Goal: Information Seeking & Learning: Learn about a topic

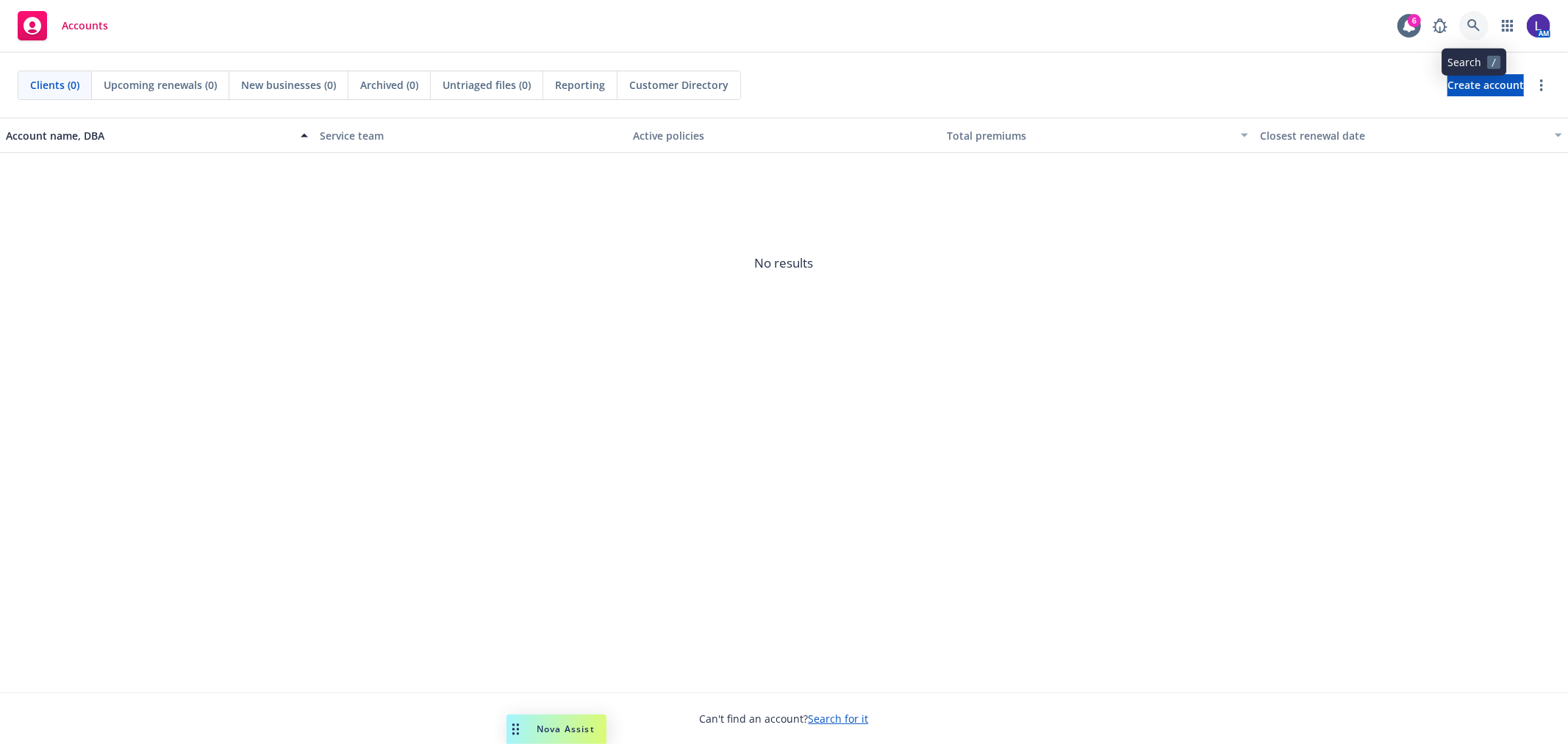
click at [1474, 32] on icon at bounding box center [1473, 25] width 13 height 13
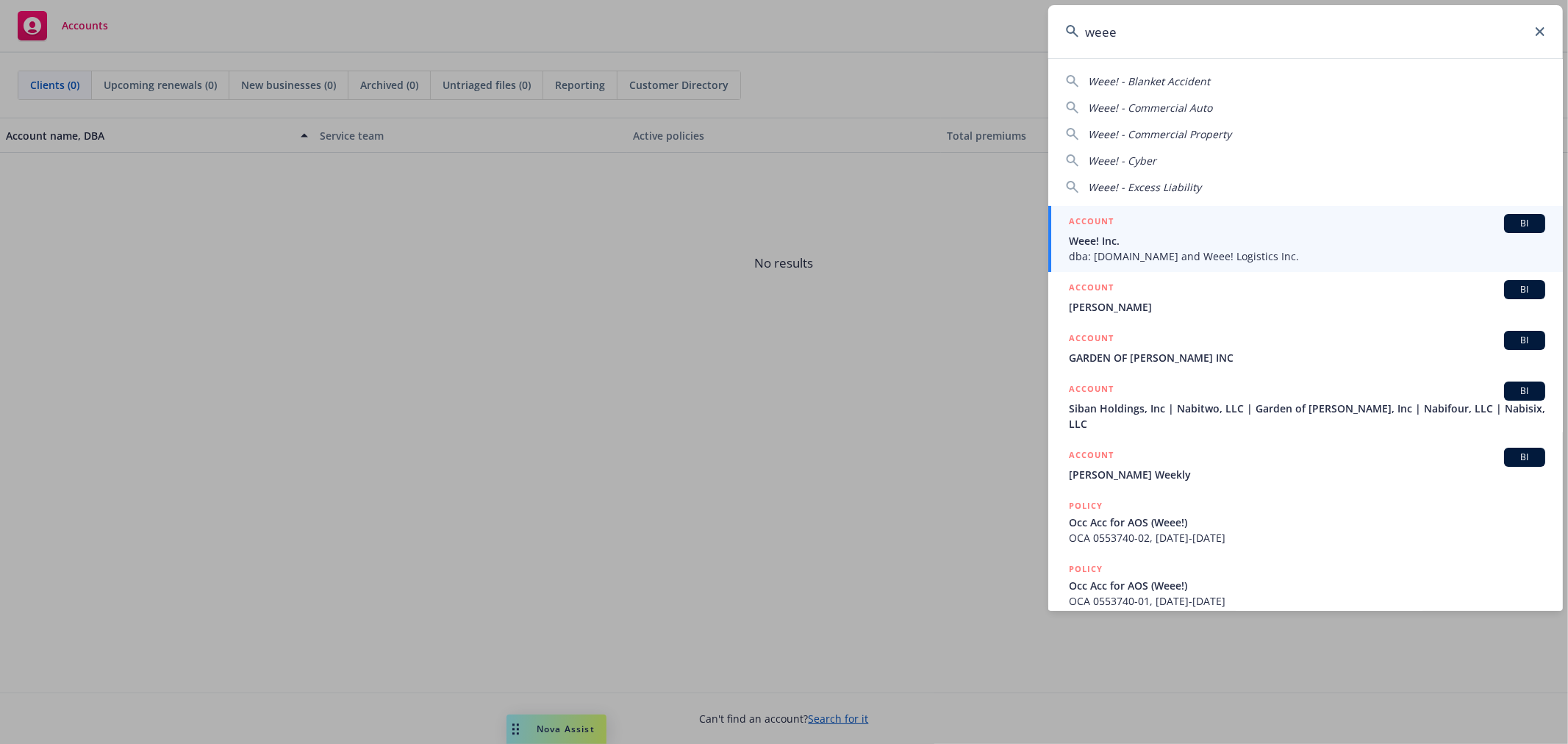
type input "weee"
click at [1123, 228] on div "ACCOUNT BI" at bounding box center [1307, 223] width 476 height 19
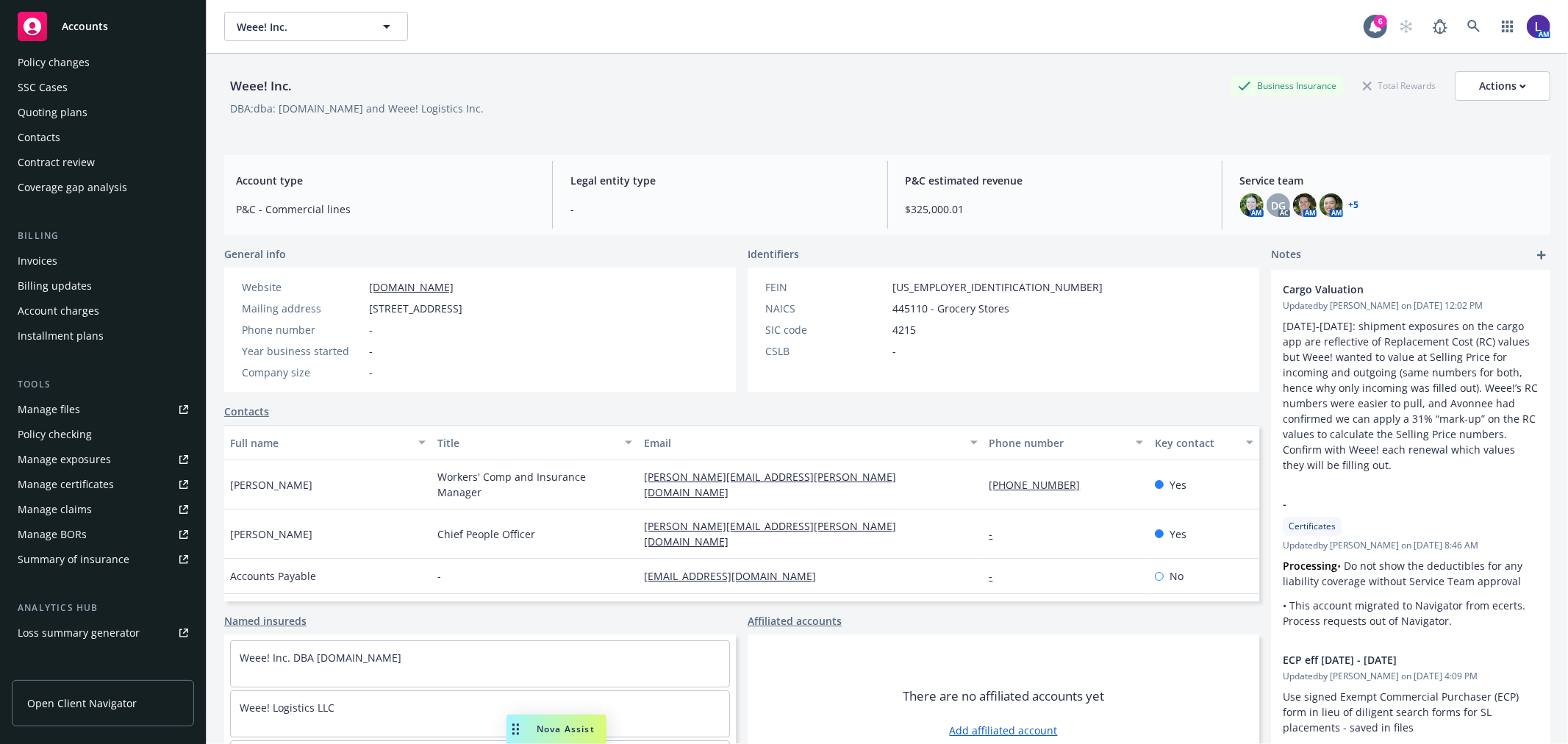
scroll to position [238, 0]
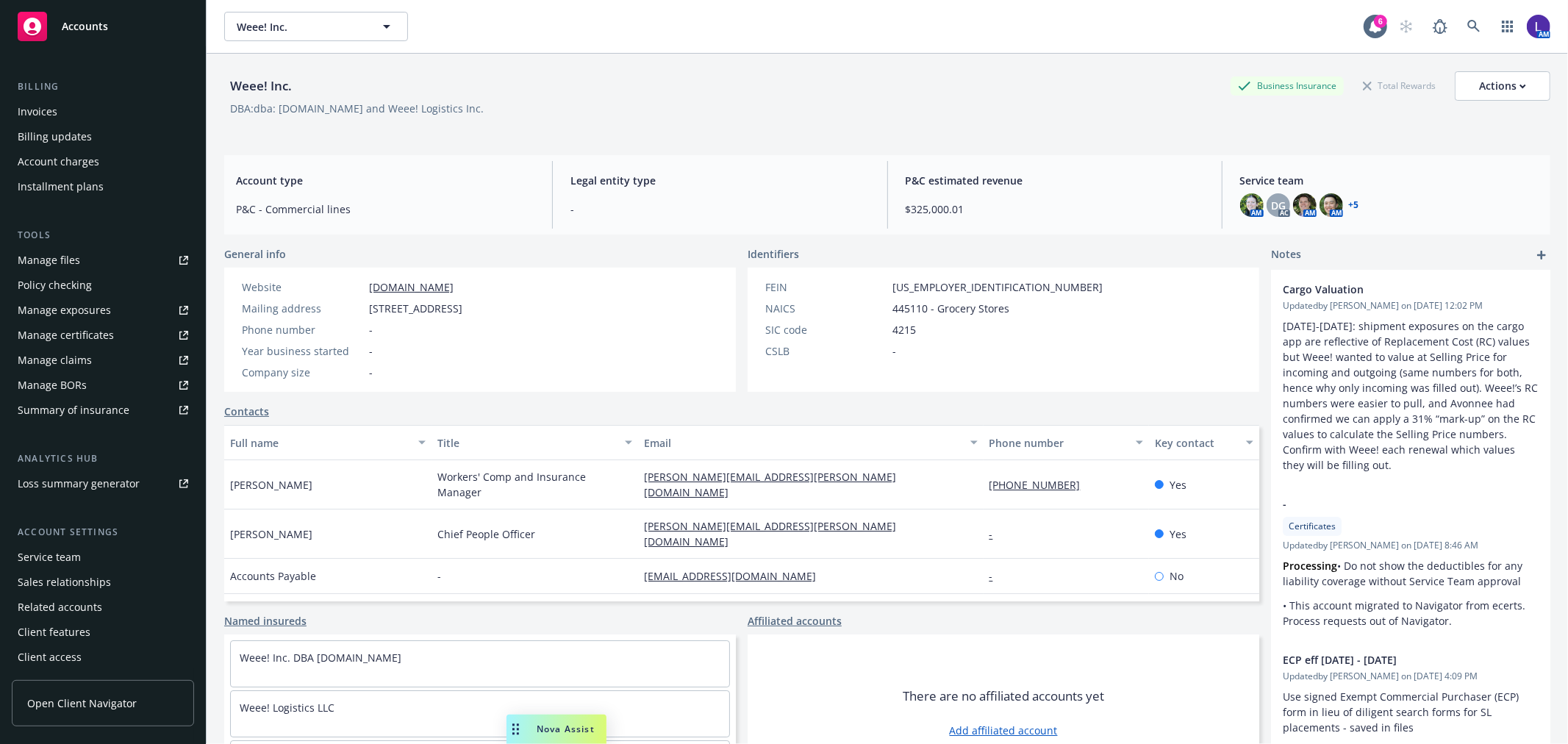
click at [67, 553] on div "Service team" at bounding box center [50, 558] width 63 height 24
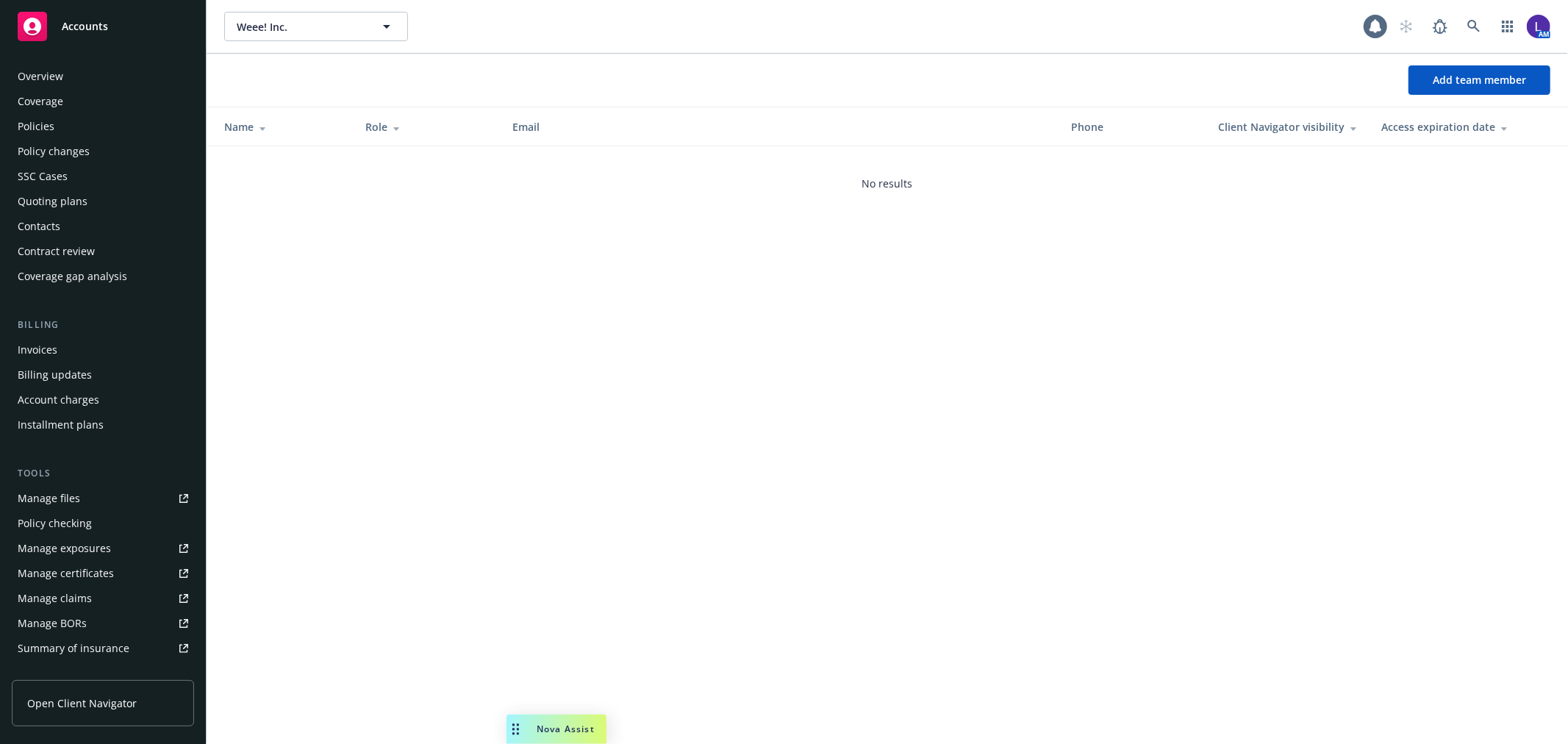
scroll to position [239, 0]
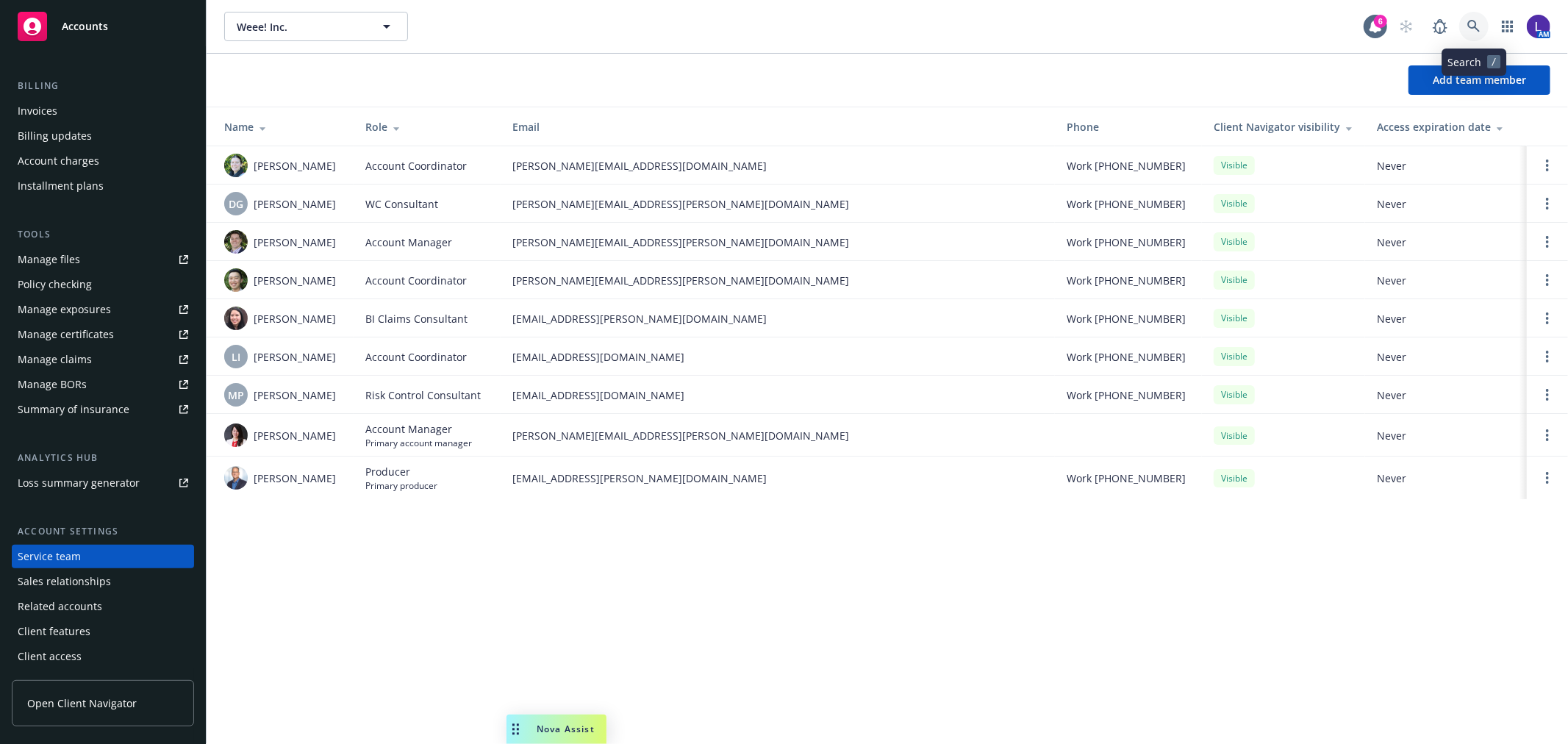
click at [1473, 25] on icon at bounding box center [1473, 26] width 13 height 13
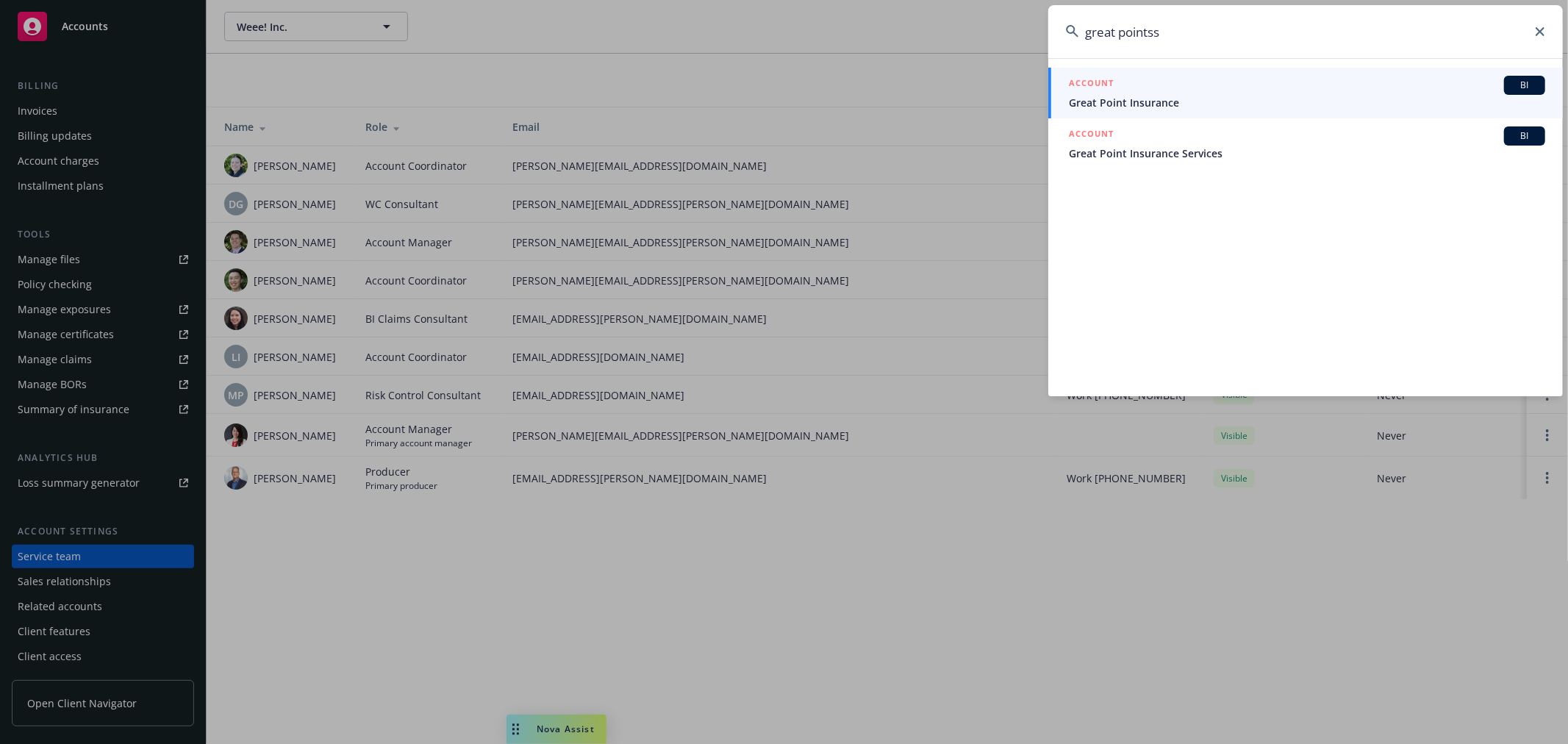
drag, startPoint x: 1176, startPoint y: 35, endPoint x: 1147, endPoint y: 33, distance: 29.1
click at [1147, 33] on input "great pointss" at bounding box center [1305, 31] width 515 height 53
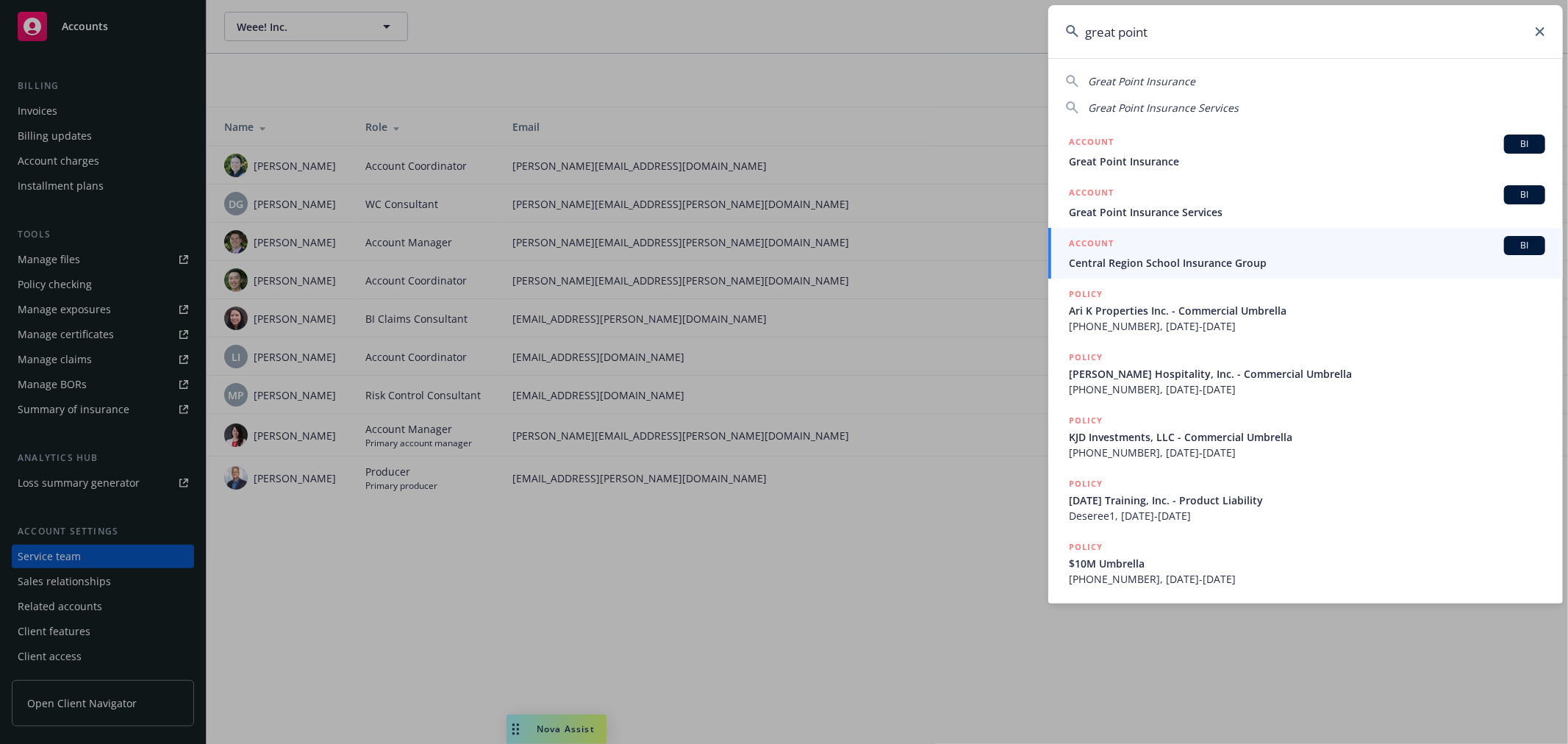
drag, startPoint x: 1167, startPoint y: 42, endPoint x: 1060, endPoint y: 43, distance: 107.0
click at [1060, 43] on input "great point" at bounding box center [1305, 31] width 515 height 53
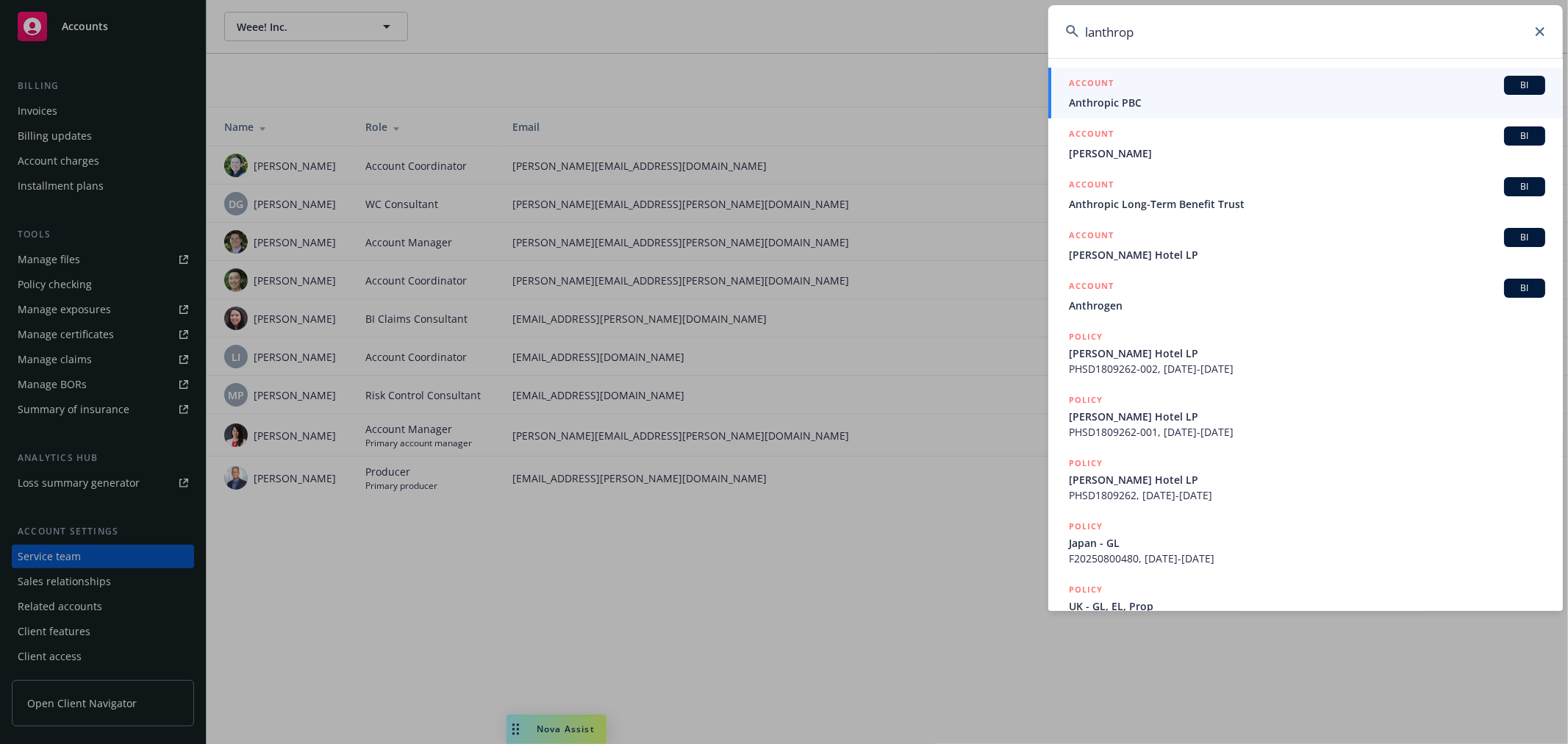
type input "lanthrop"
click at [1145, 258] on span "[PERSON_NAME] Hotel LP" at bounding box center [1307, 255] width 476 height 16
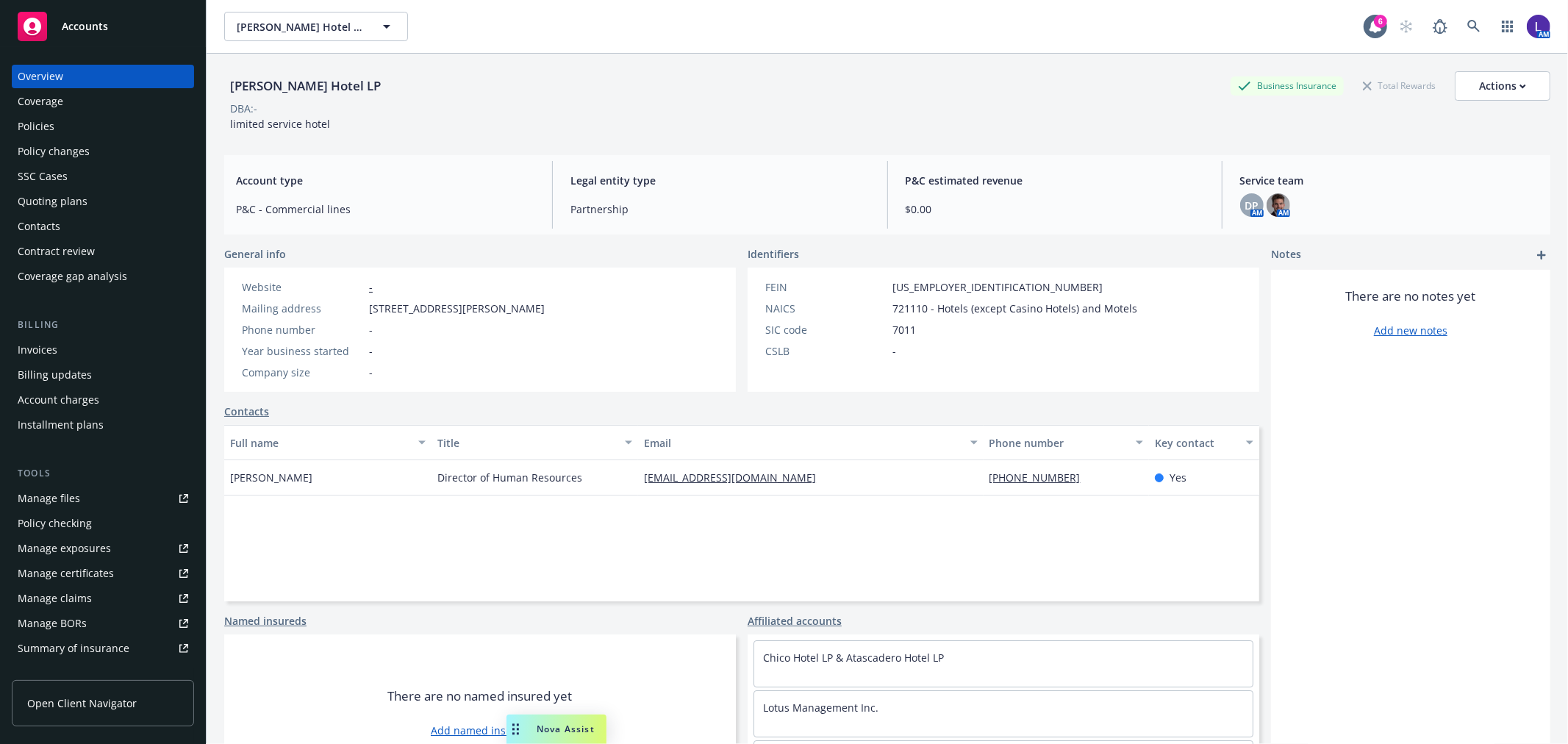
click at [59, 126] on div "Policies" at bounding box center [103, 127] width 171 height 24
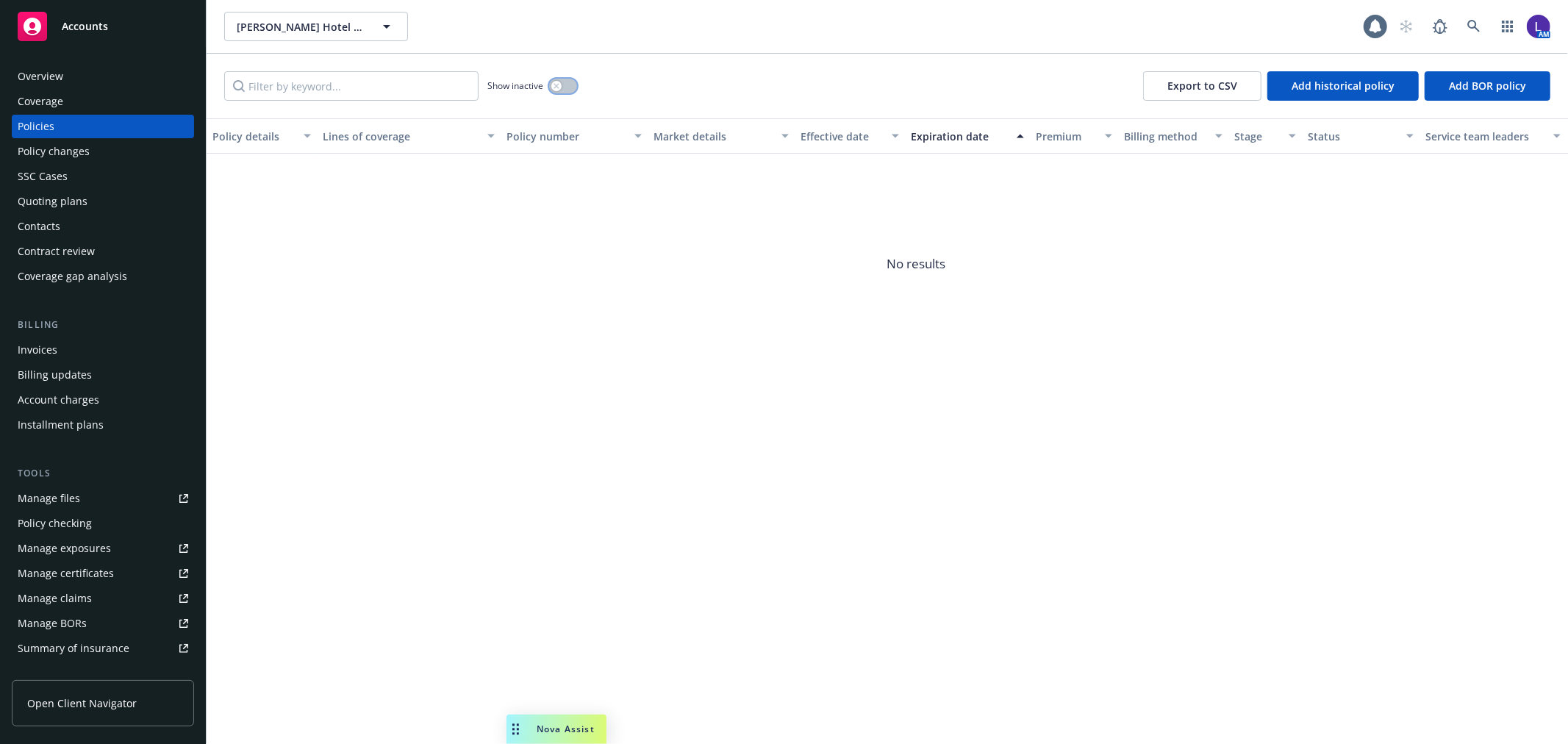
click at [566, 89] on button "button" at bounding box center [563, 85] width 28 height 15
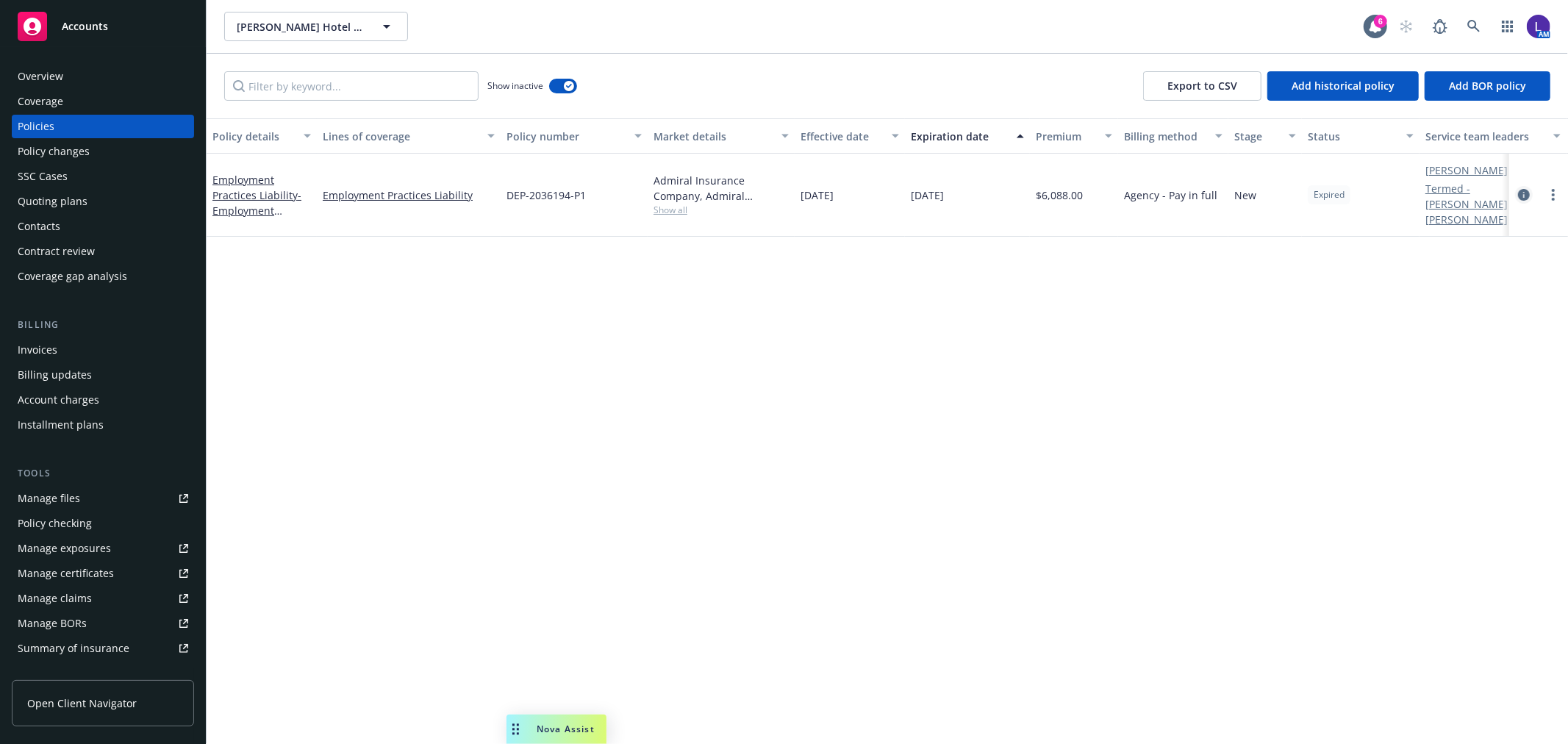
click at [1523, 188] on icon "circleInformation" at bounding box center [1523, 194] width 12 height 12
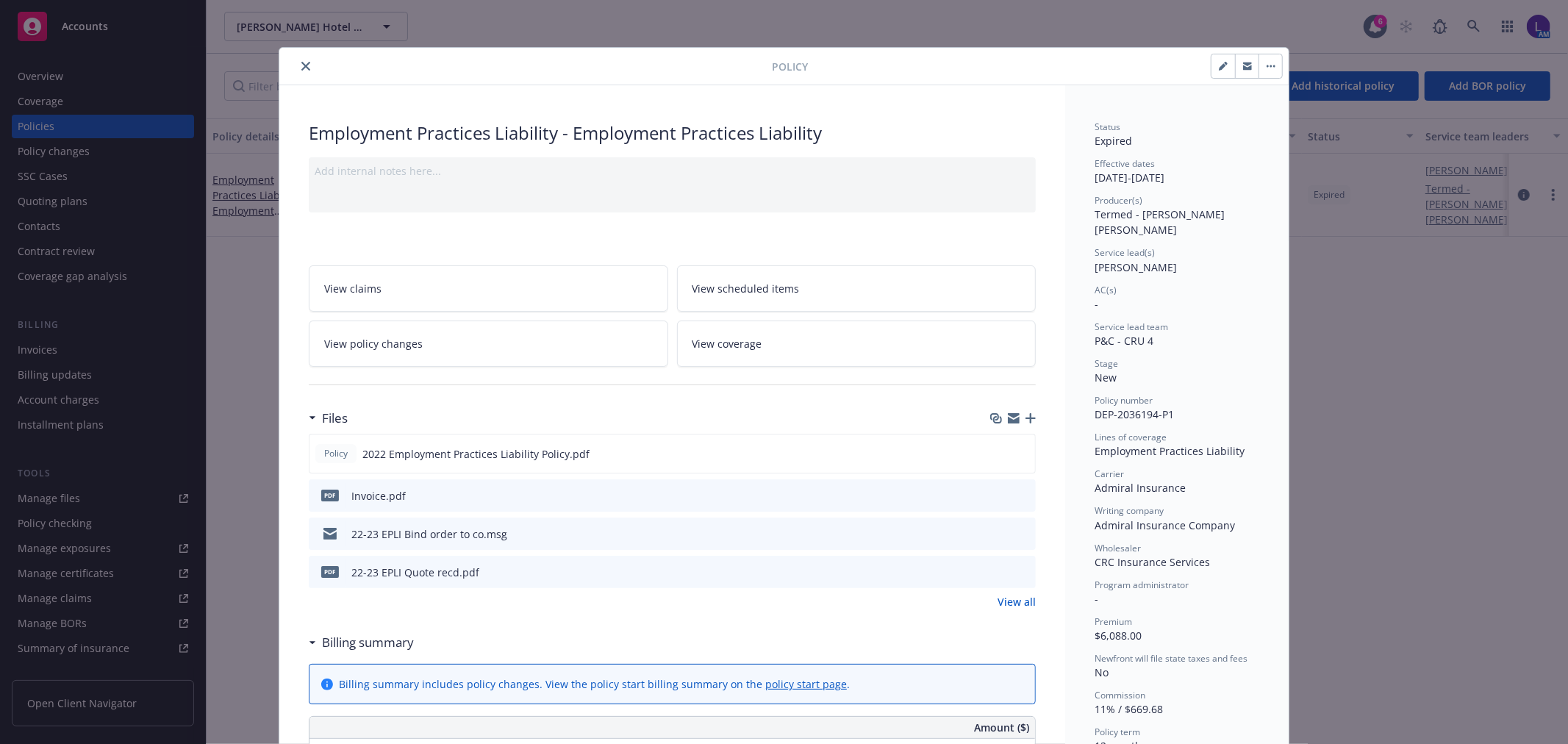
drag, startPoint x: 1434, startPoint y: 136, endPoint x: 1298, endPoint y: 76, distance: 148.6
click at [1433, 136] on div "Policy Employment Practices Liability - Employment Practices Liability Add inte…" at bounding box center [784, 372] width 1568 height 744
drag, startPoint x: 282, startPoint y: 77, endPoint x: 306, endPoint y: 64, distance: 27.3
click at [283, 77] on div "Policy" at bounding box center [784, 66] width 1010 height 38
click at [305, 64] on button "close" at bounding box center [305, 66] width 18 height 18
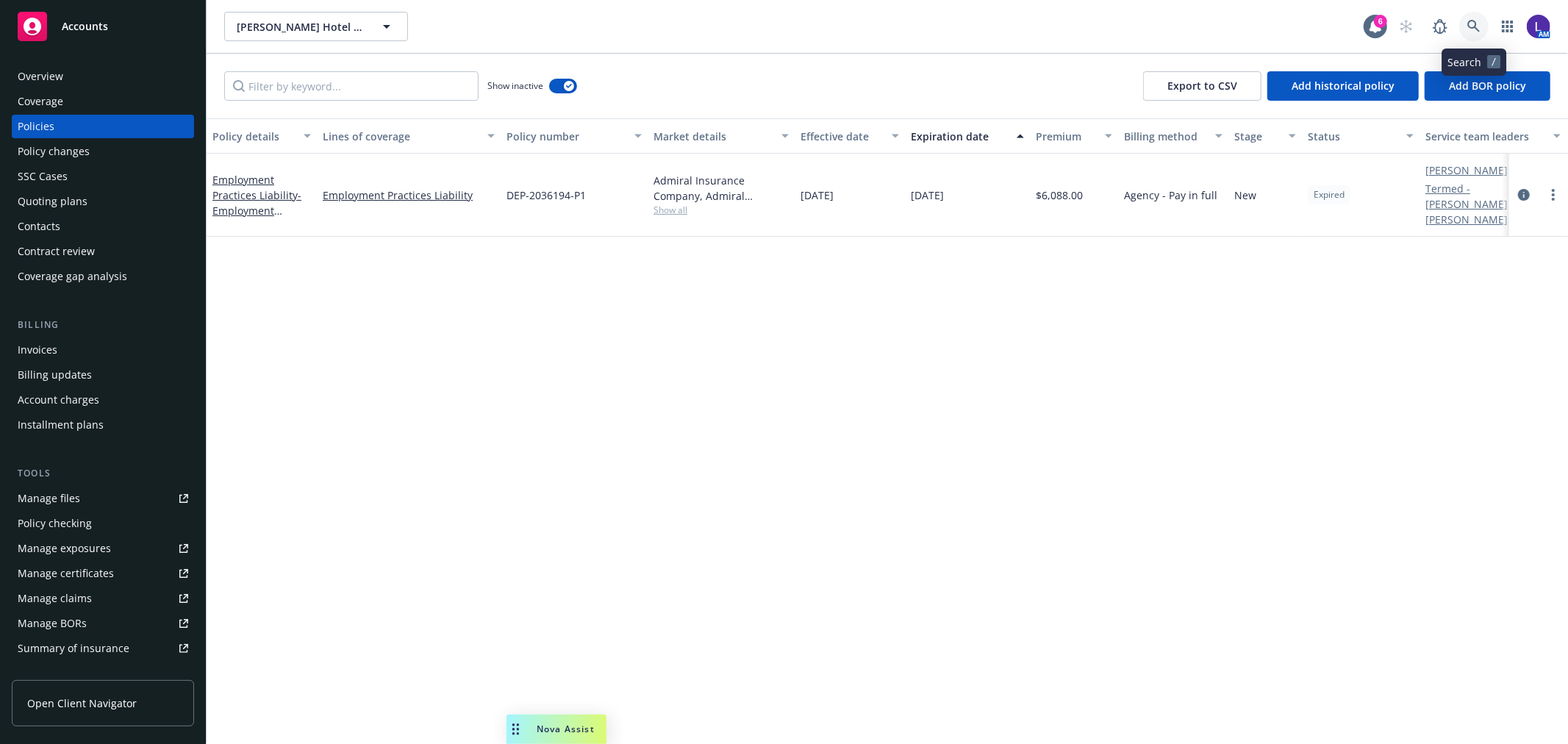
click at [1481, 17] on link at bounding box center [1474, 27] width 30 height 30
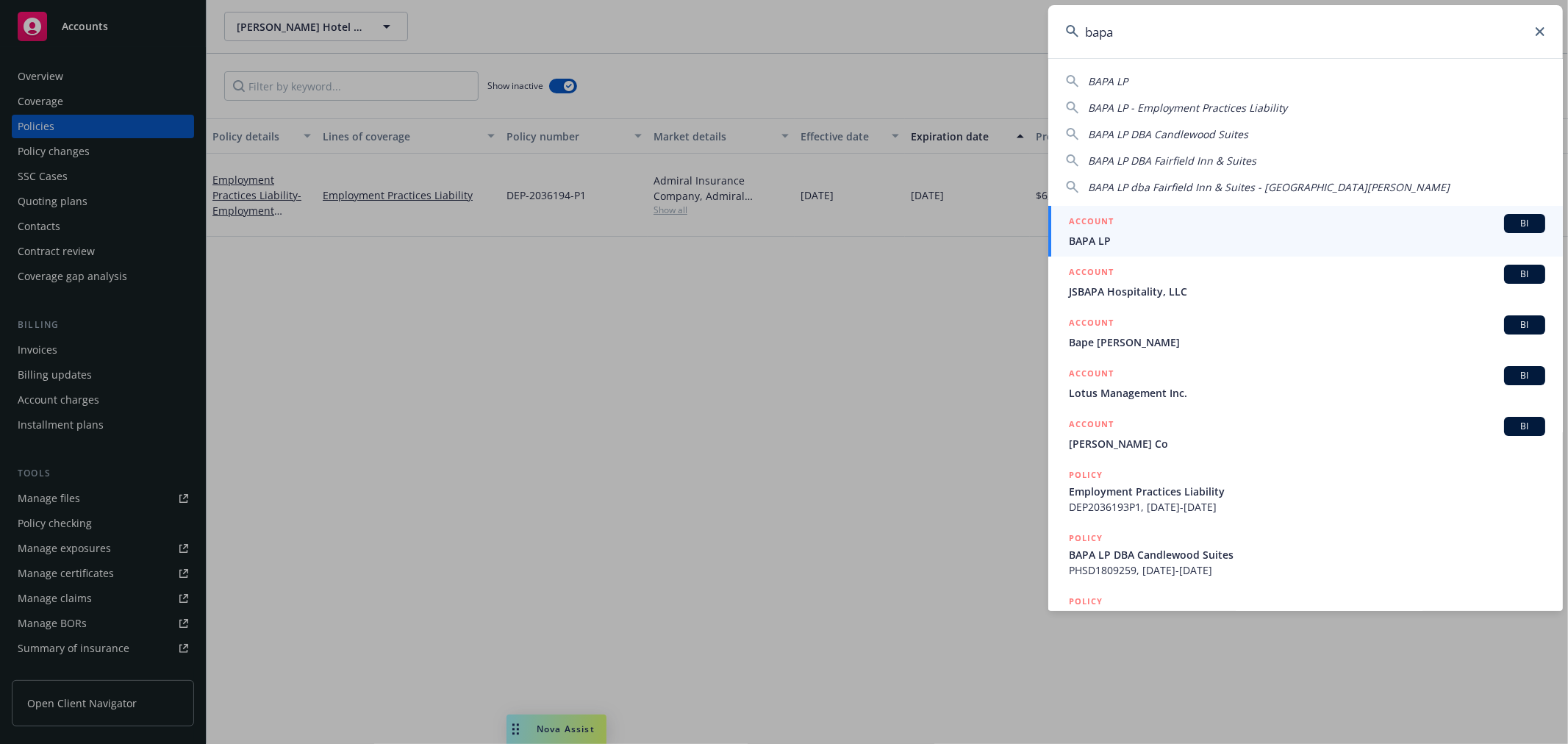
type input "bapa"
click at [1126, 237] on span "BAPA LP" at bounding box center [1307, 241] width 476 height 16
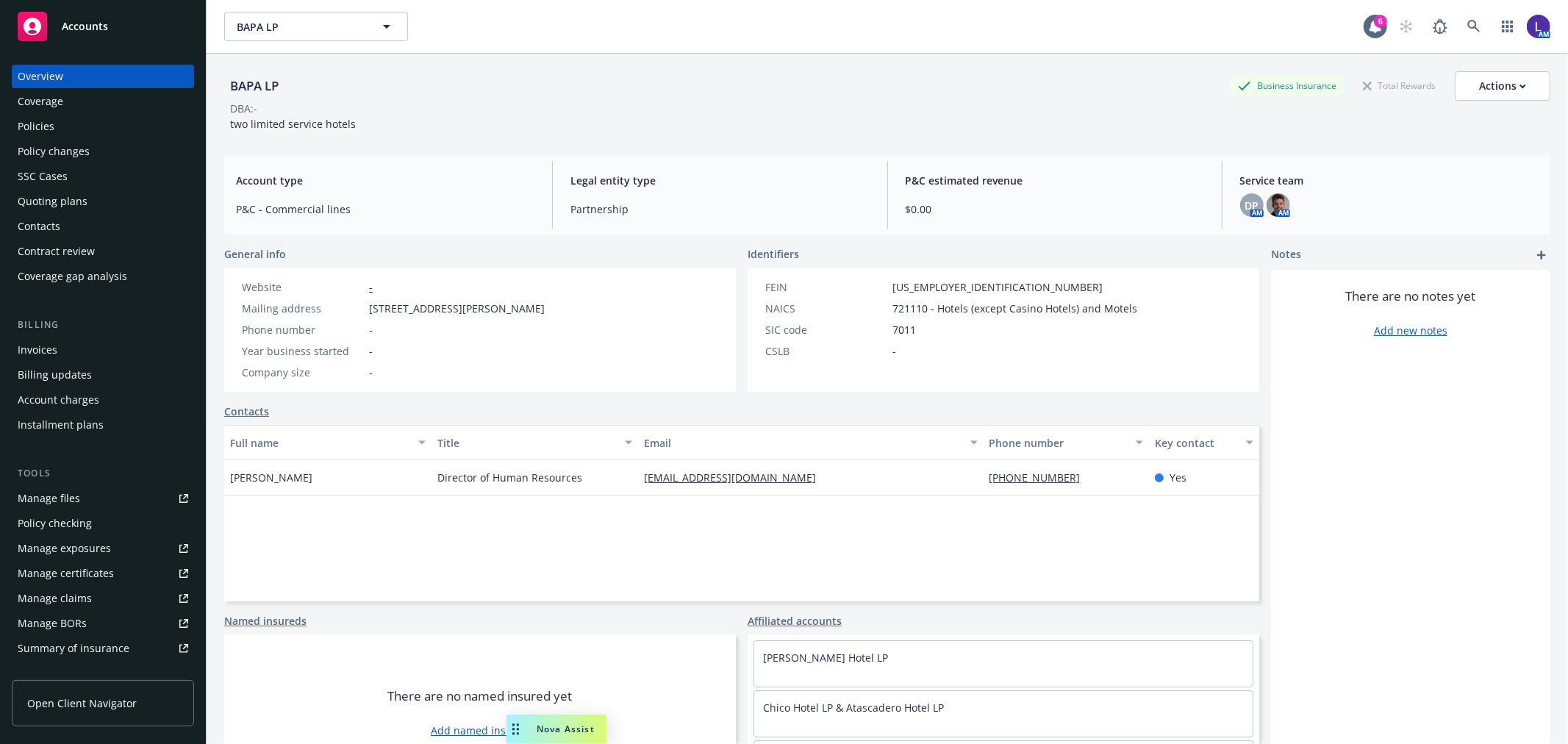
click at [40, 122] on div "Policies" at bounding box center [36, 127] width 37 height 24
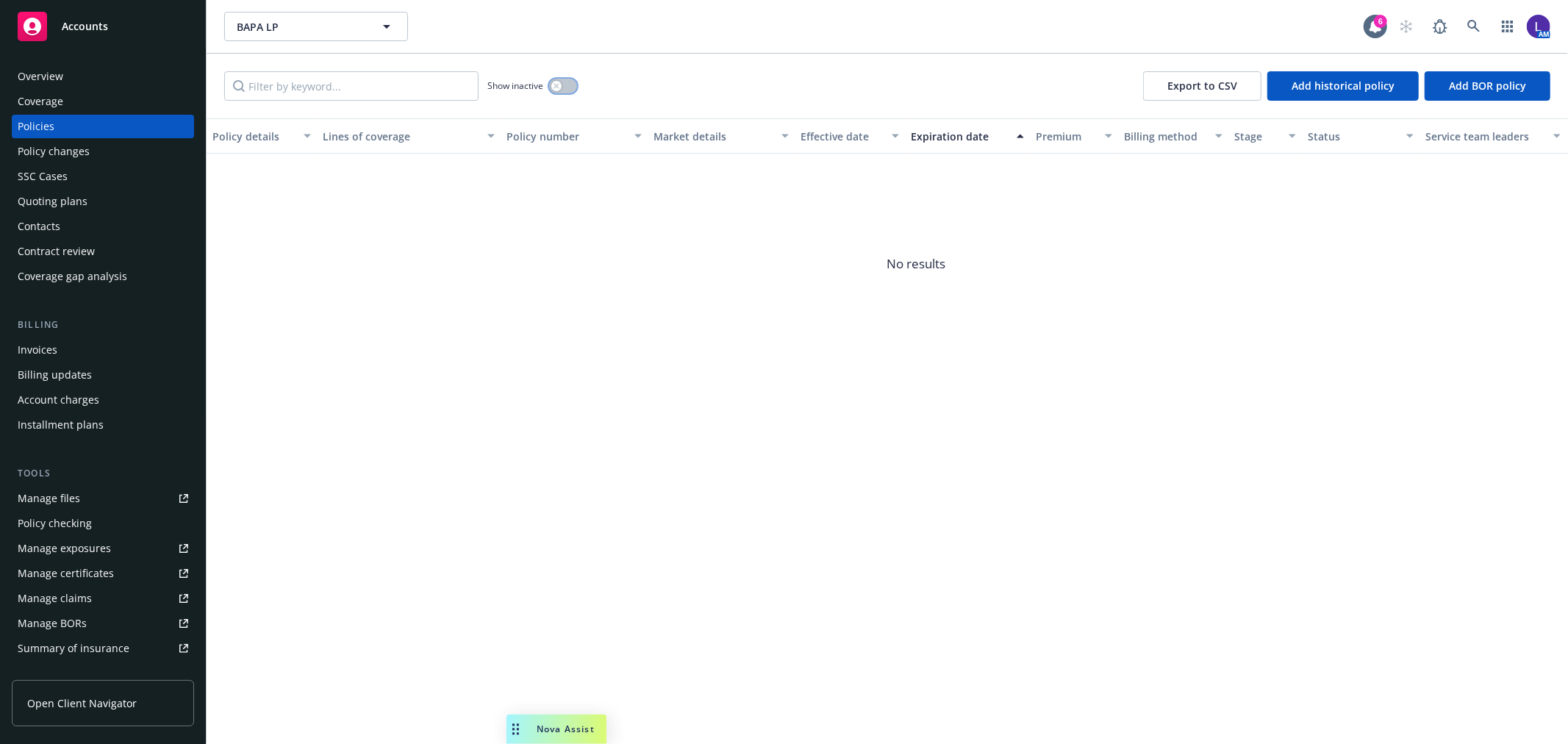
click at [555, 89] on div "button" at bounding box center [556, 86] width 10 height 10
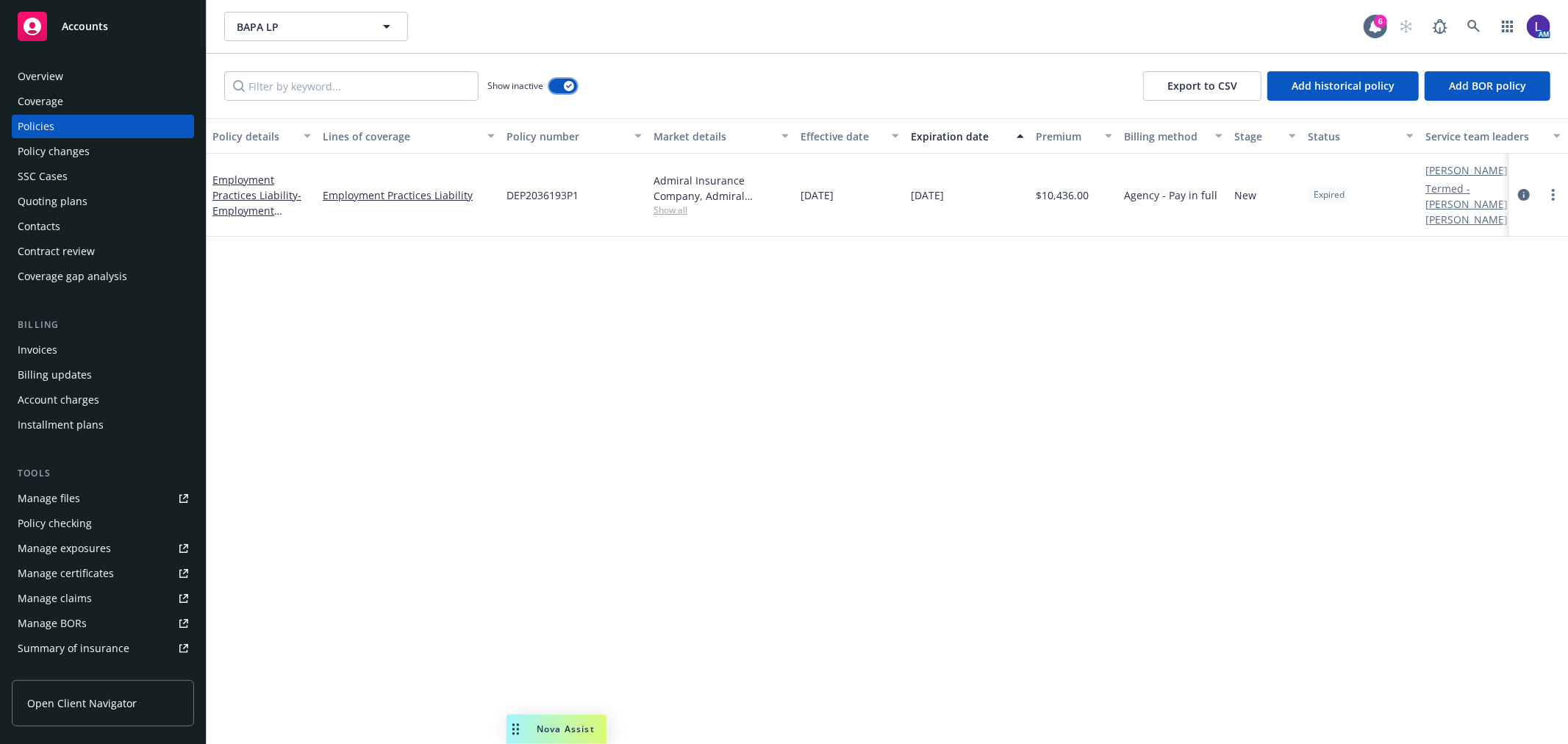
click at [555, 86] on button "button" at bounding box center [563, 85] width 28 height 15
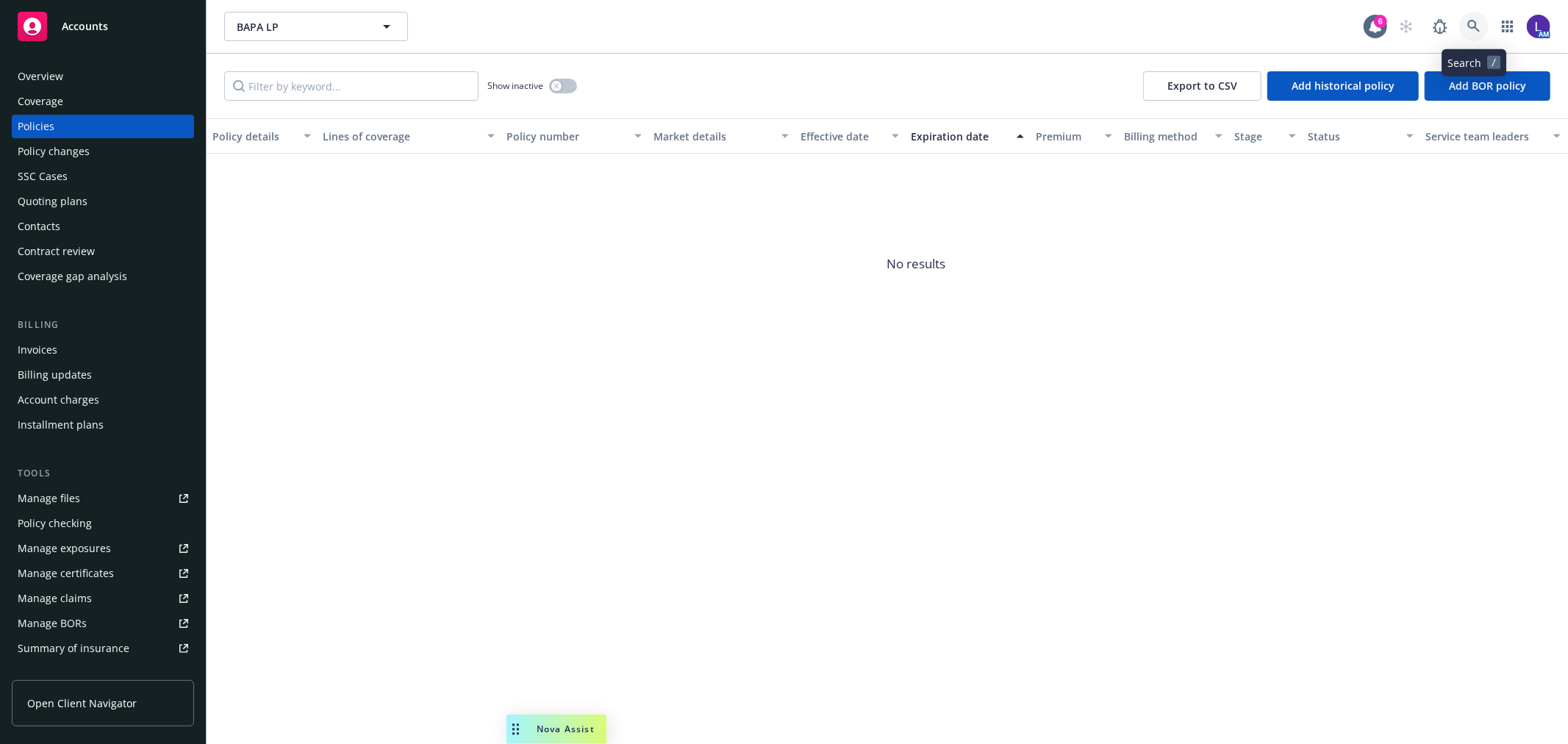
click at [1475, 27] on icon at bounding box center [1473, 26] width 13 height 13
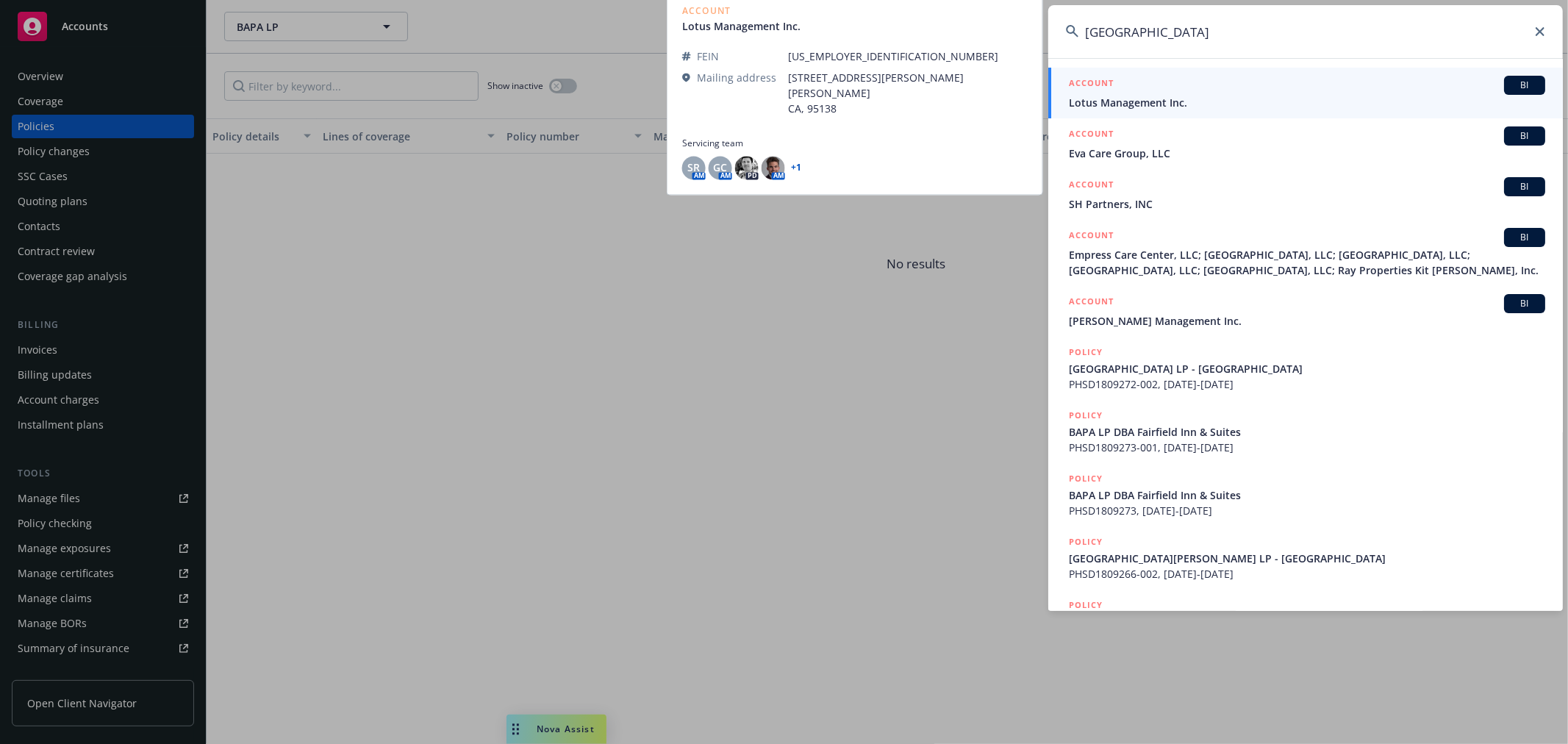
type input "[GEOGRAPHIC_DATA]"
click at [1165, 97] on span "Lotus Management Inc." at bounding box center [1307, 103] width 476 height 16
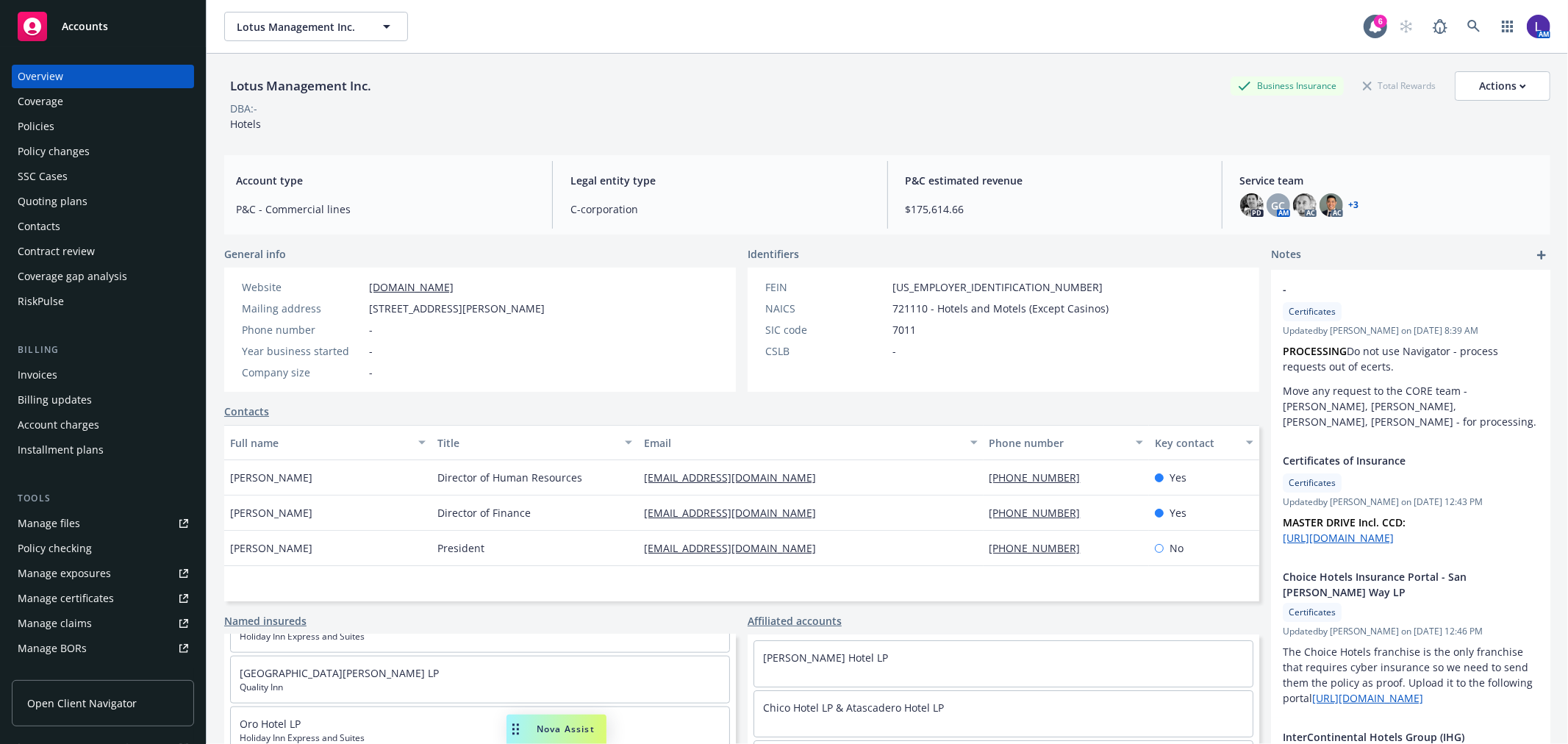
scroll to position [1614, 0]
click at [1467, 30] on icon at bounding box center [1473, 26] width 13 height 13
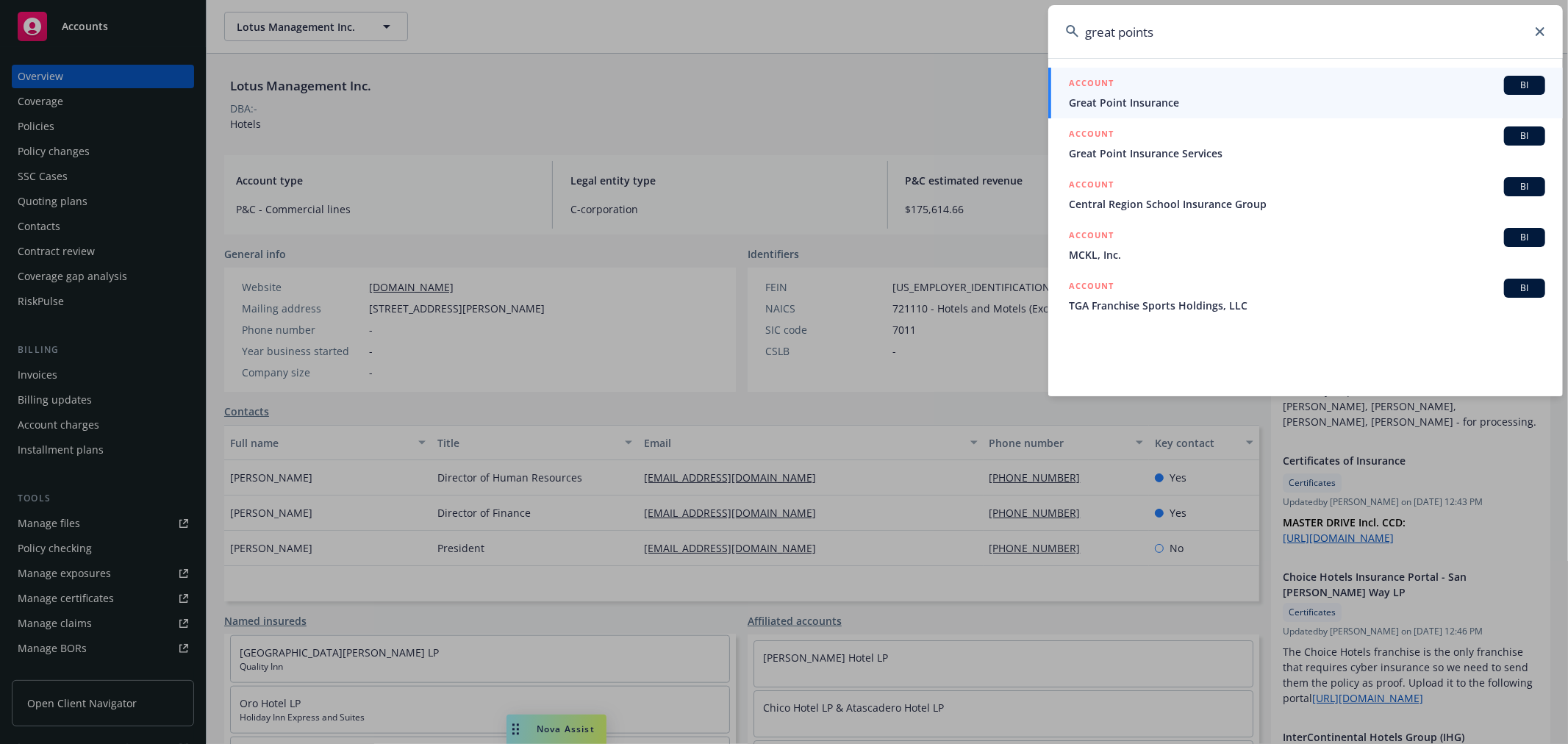
drag, startPoint x: 1172, startPoint y: 27, endPoint x: 959, endPoint y: 34, distance: 213.1
click at [959, 34] on div "great points ACCOUNT BI Great Point Insurance ACCOUNT BI Great Point Insurance …" at bounding box center [784, 372] width 1568 height 744
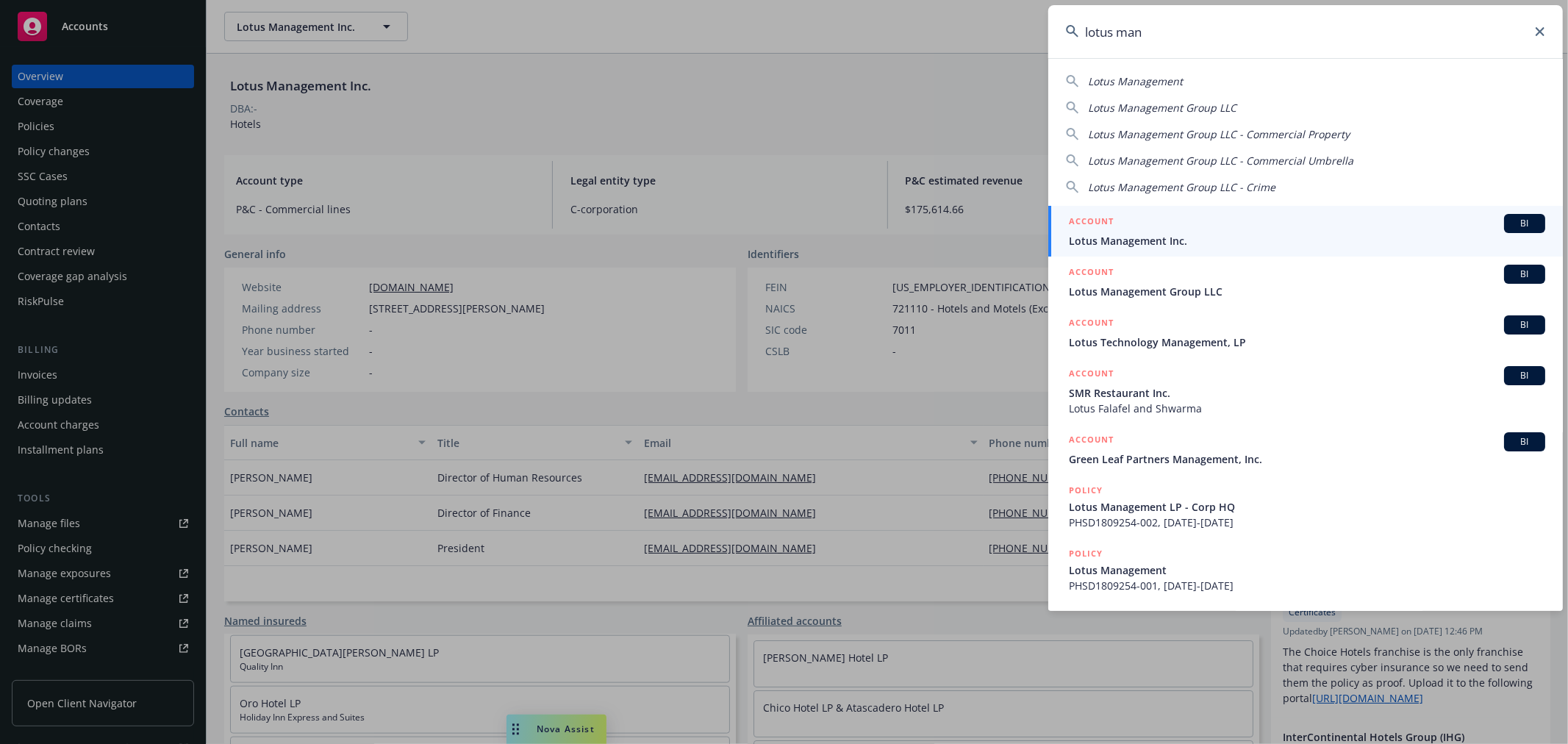
type input "lotus man"
click at [1199, 233] on span "Lotus Management Inc." at bounding box center [1307, 241] width 476 height 16
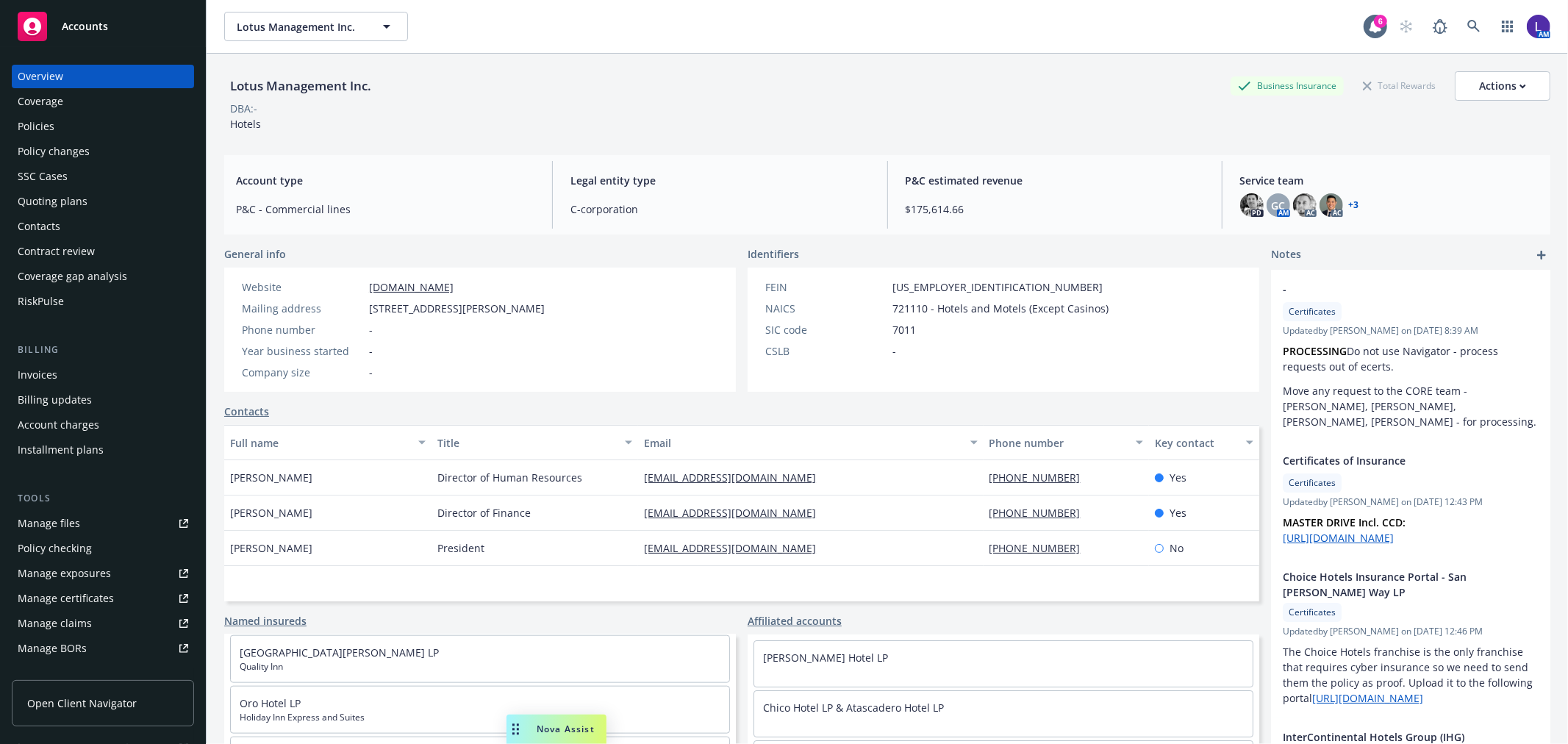
click at [92, 131] on div "Policies" at bounding box center [103, 127] width 171 height 24
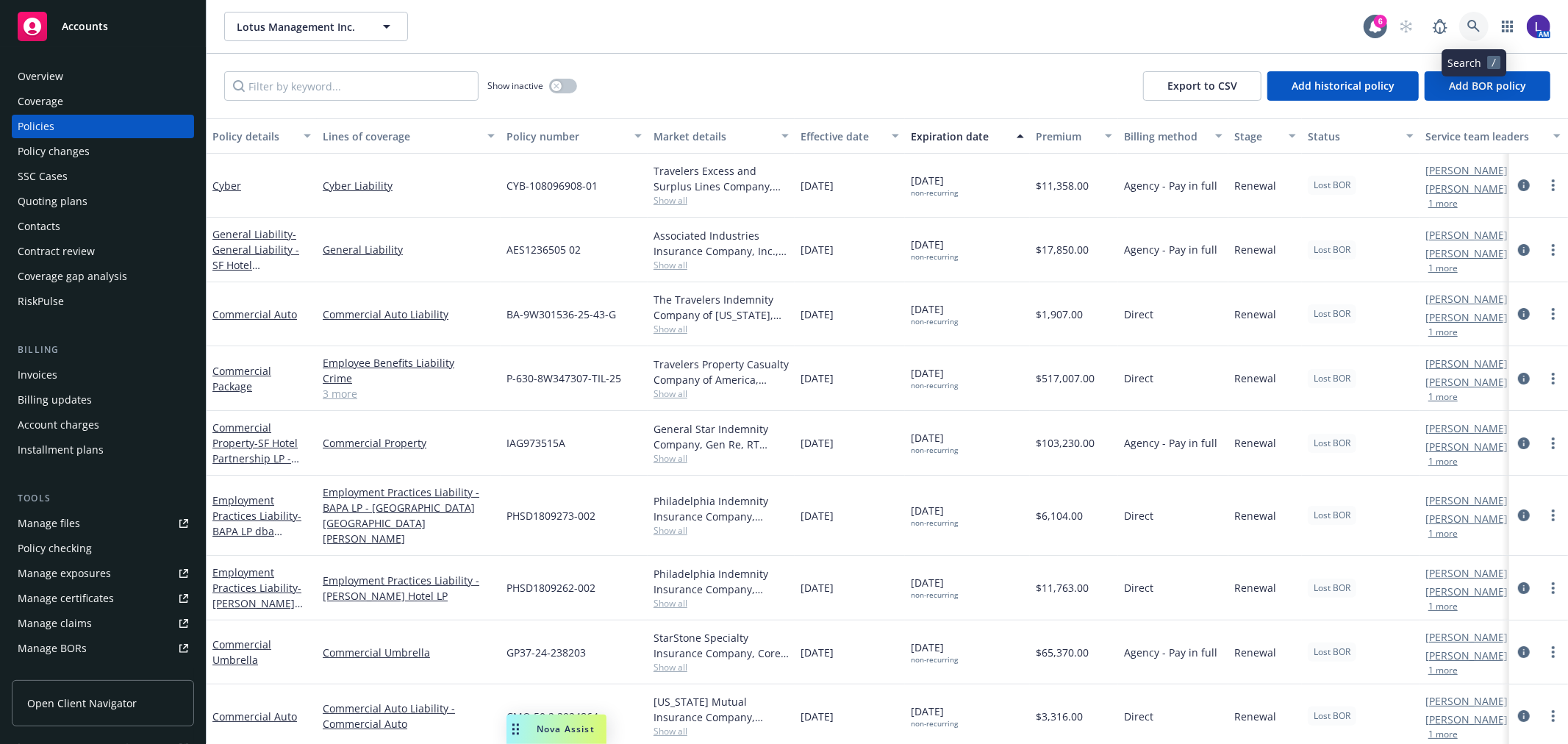
click at [1475, 25] on icon at bounding box center [1473, 26] width 13 height 13
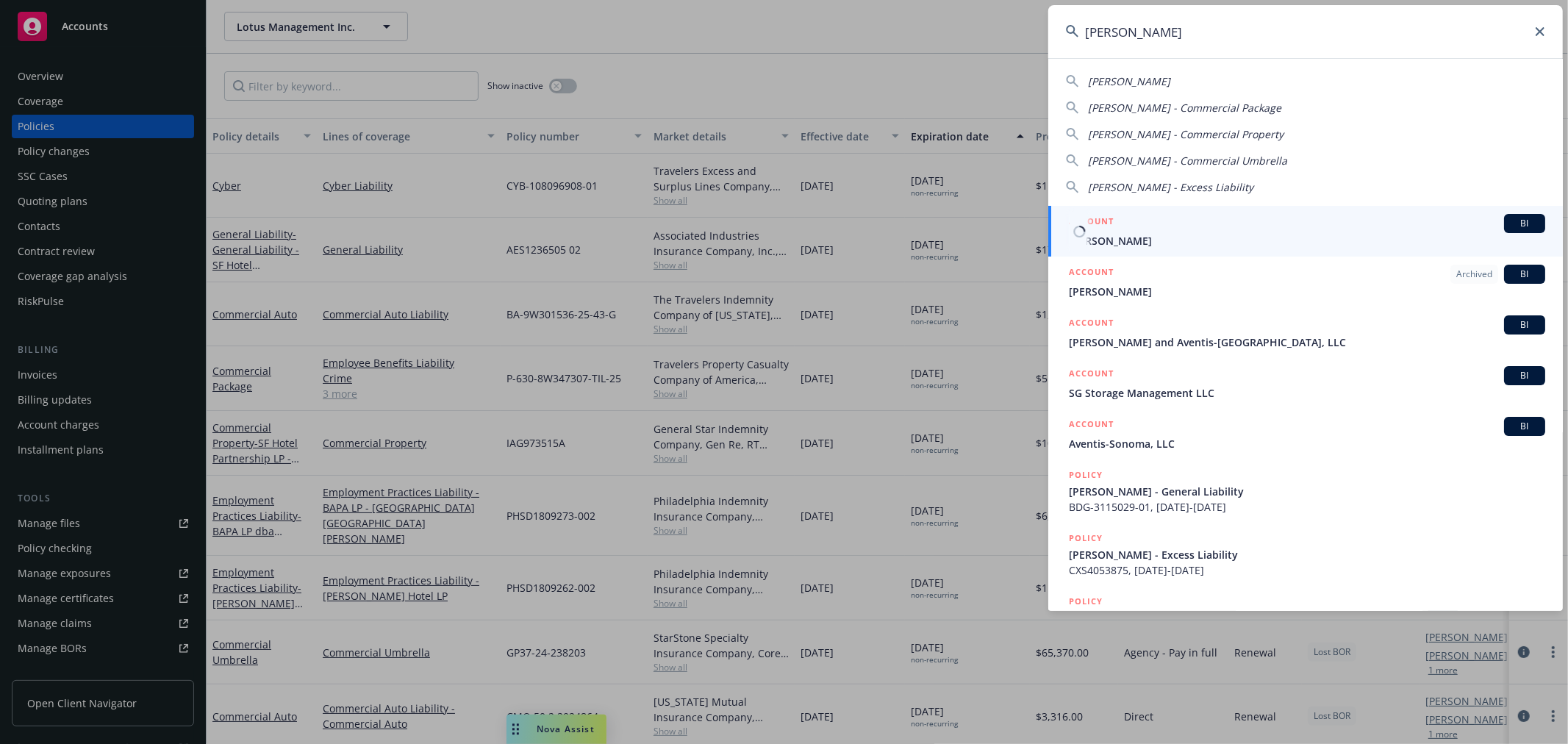
type input "[PERSON_NAME]"
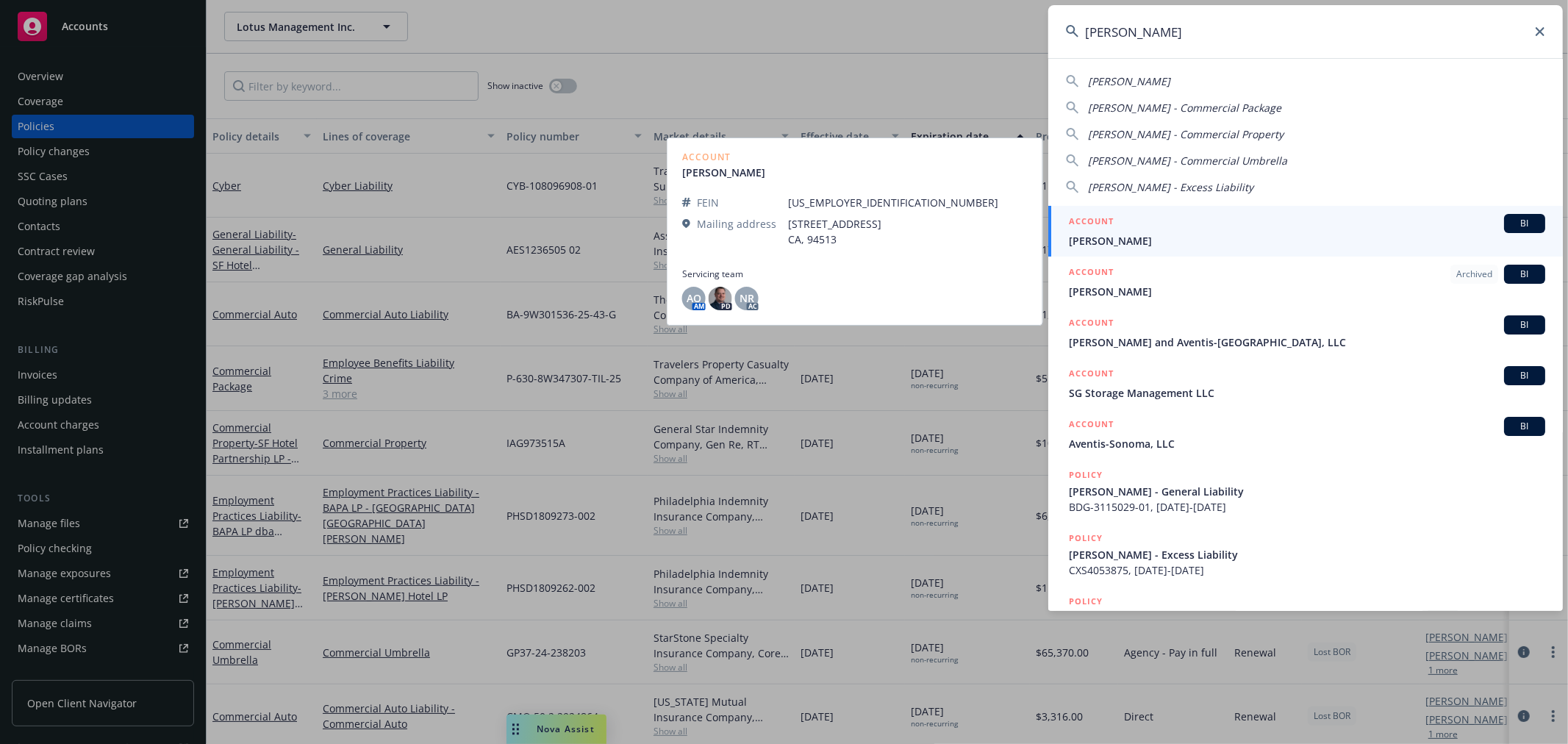
click at [1112, 233] on span "[PERSON_NAME]" at bounding box center [1307, 241] width 476 height 16
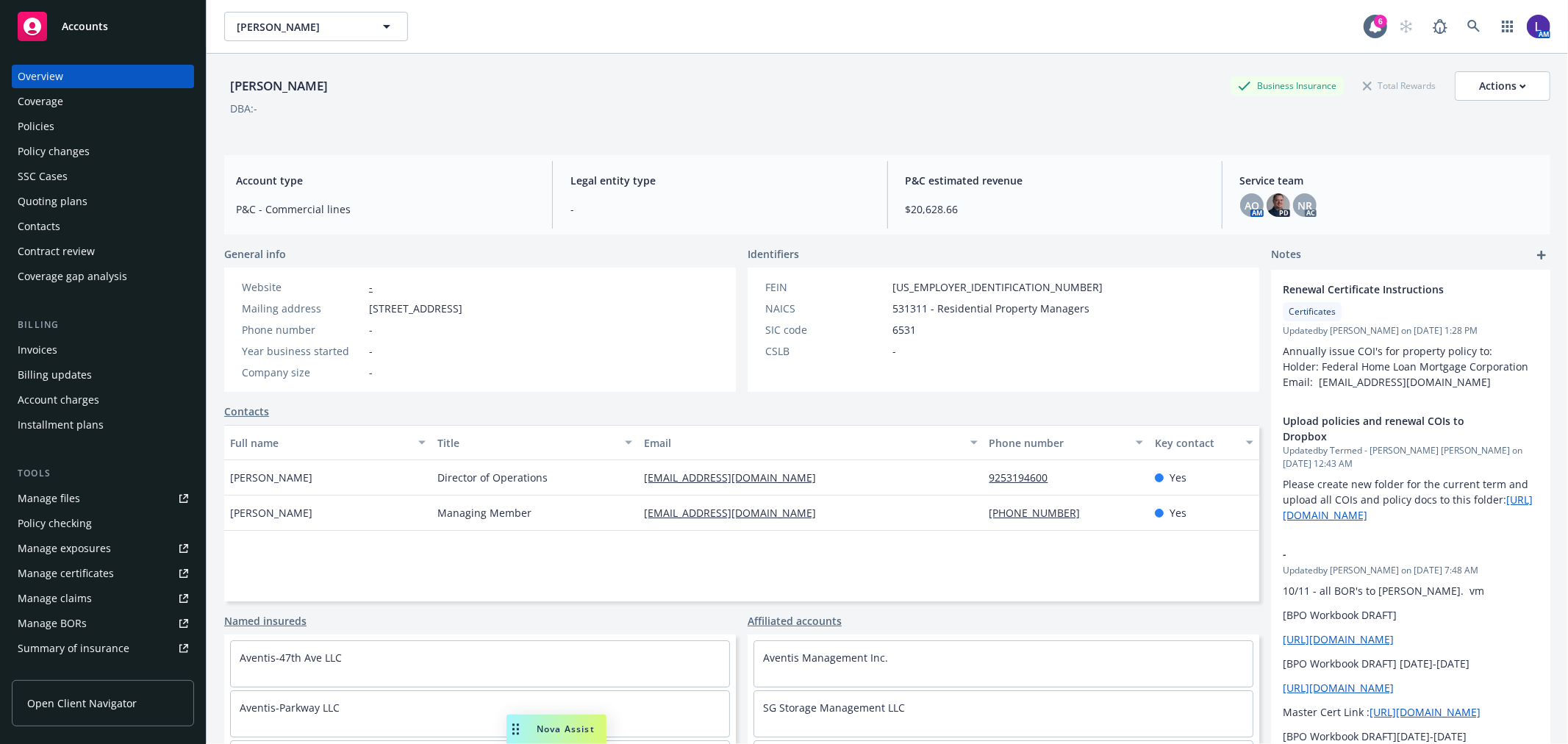
click at [46, 121] on div "Policies" at bounding box center [36, 127] width 37 height 24
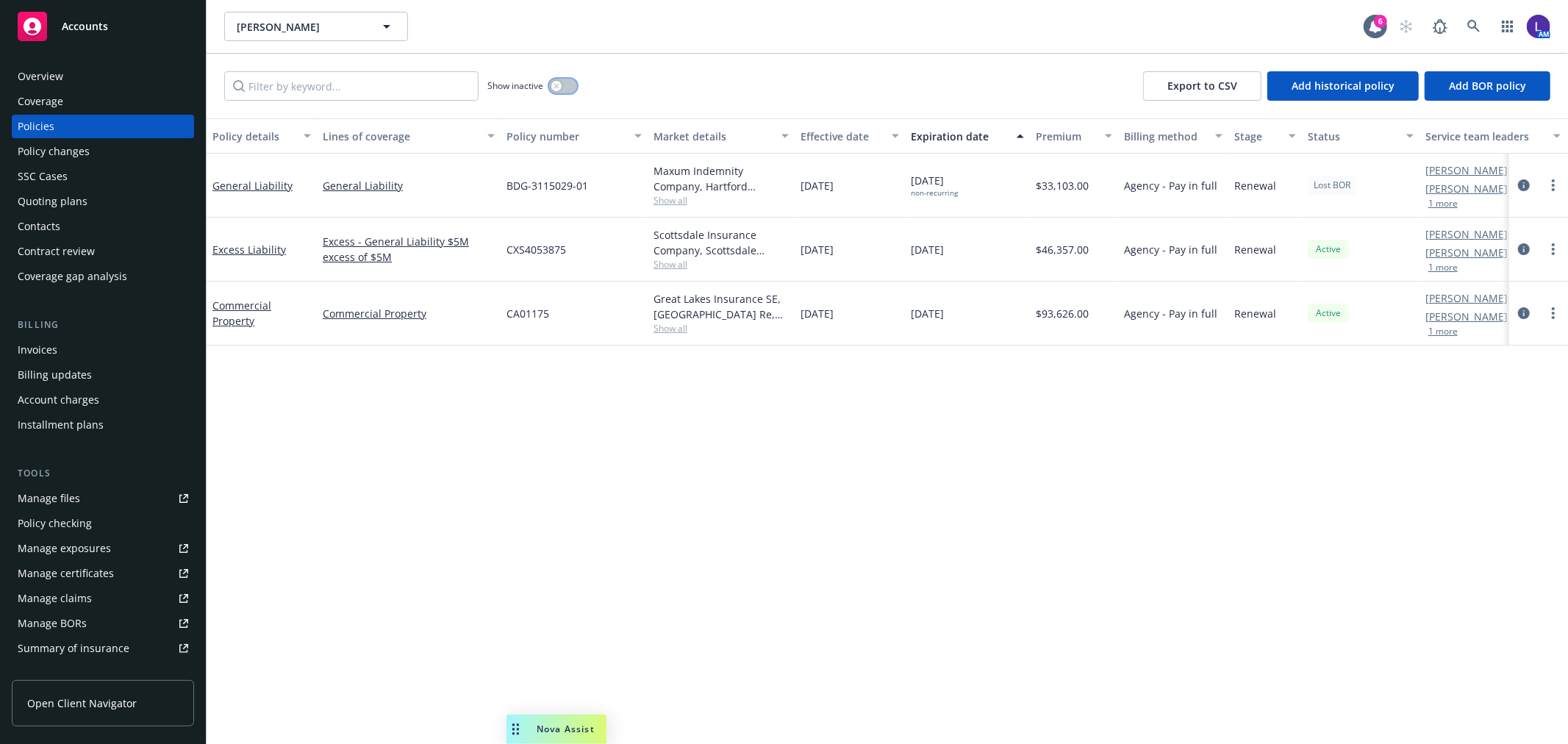
click at [557, 89] on div "button" at bounding box center [556, 86] width 10 height 10
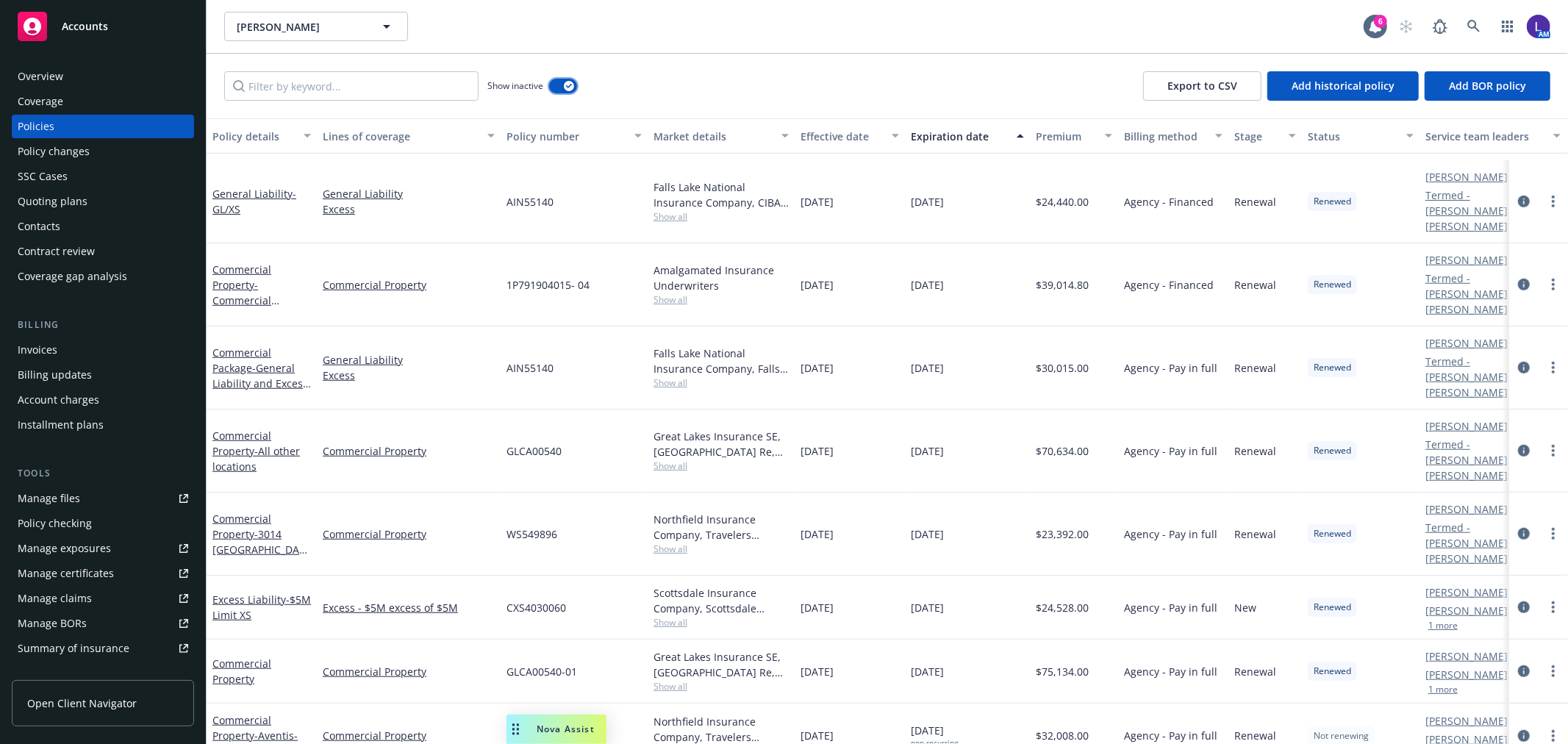
scroll to position [899, 0]
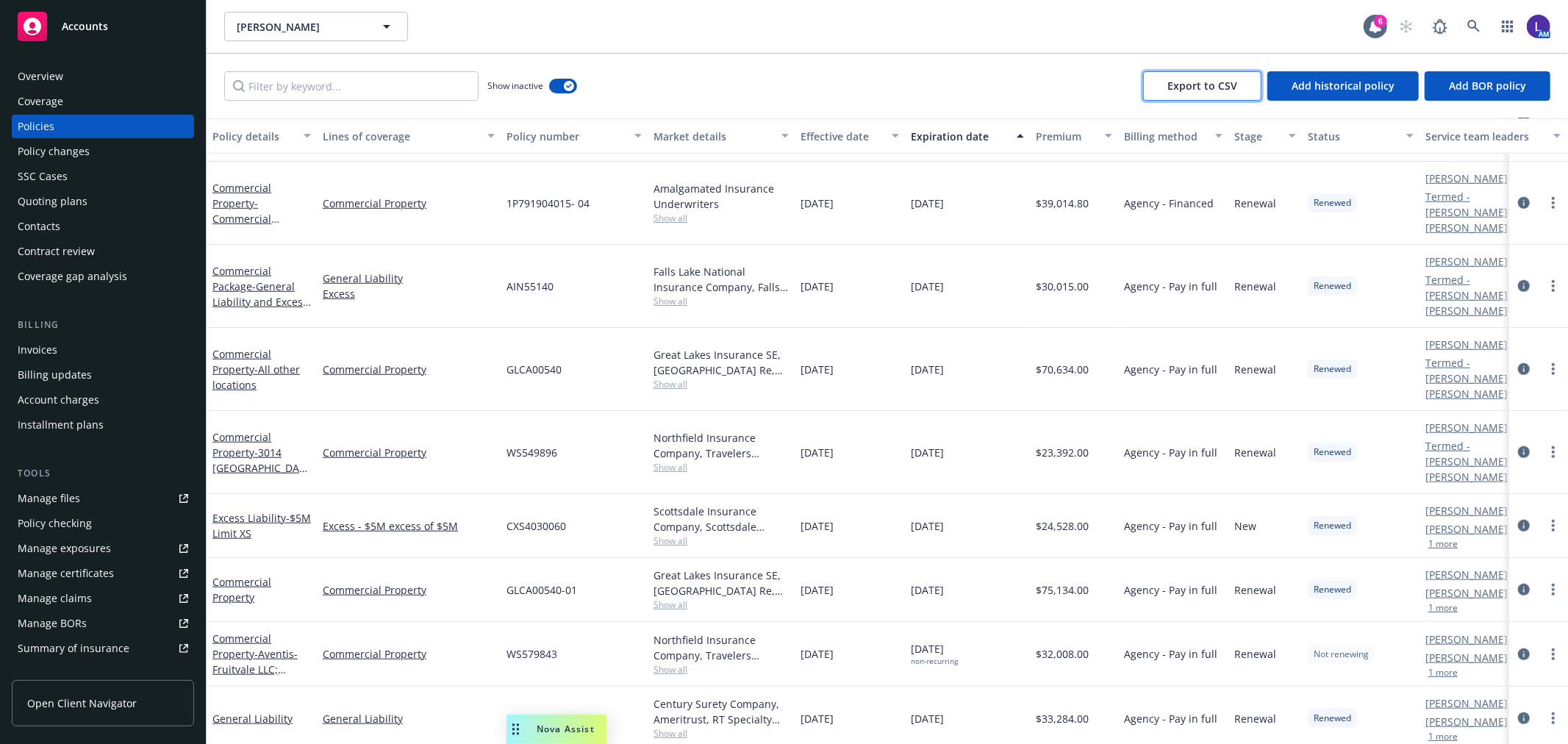
click at [1199, 90] on span "Export to CSV" at bounding box center [1202, 85] width 69 height 14
click at [566, 83] on icon "button" at bounding box center [569, 85] width 6 height 4
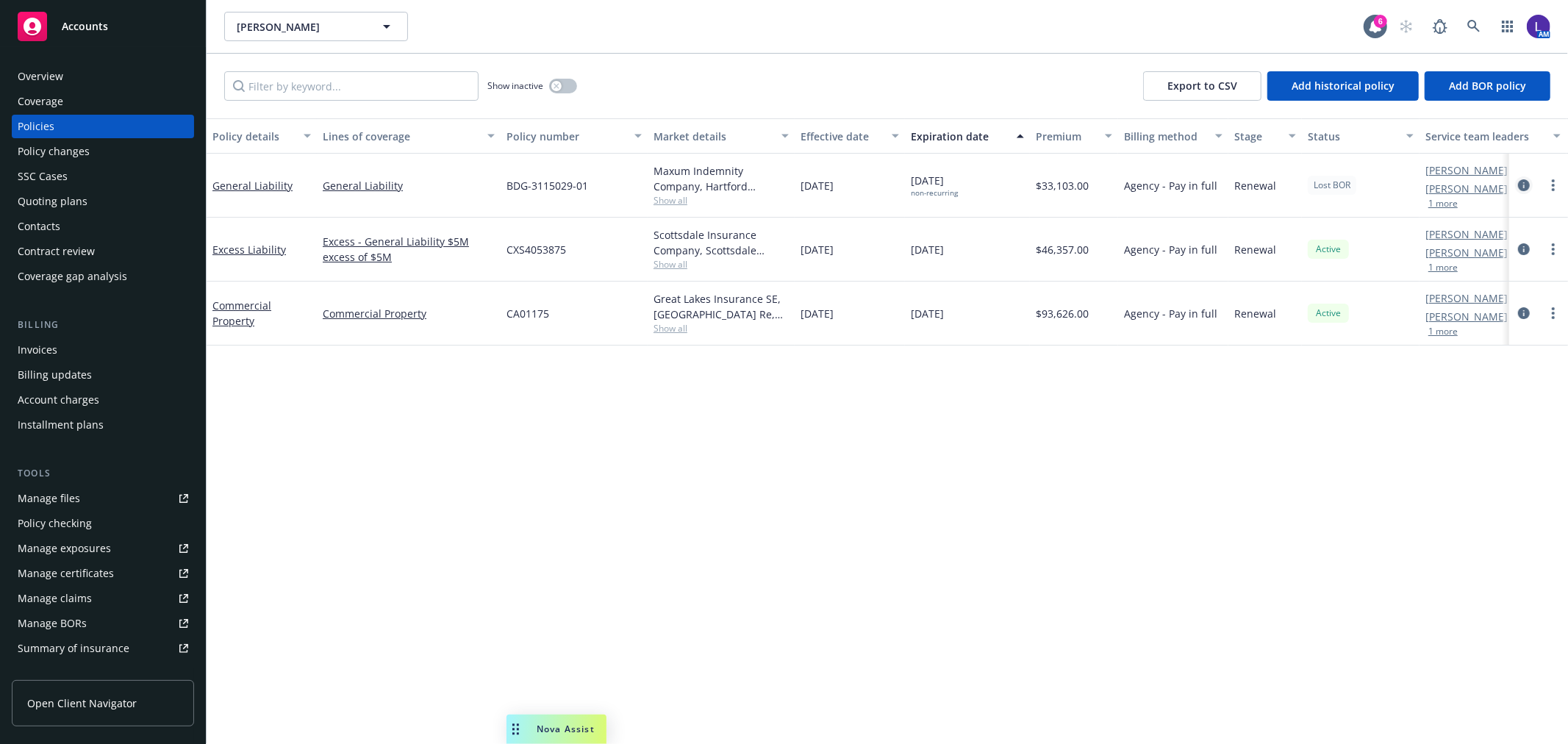
click at [1522, 185] on icon "circleInformation" at bounding box center [1523, 186] width 12 height 12
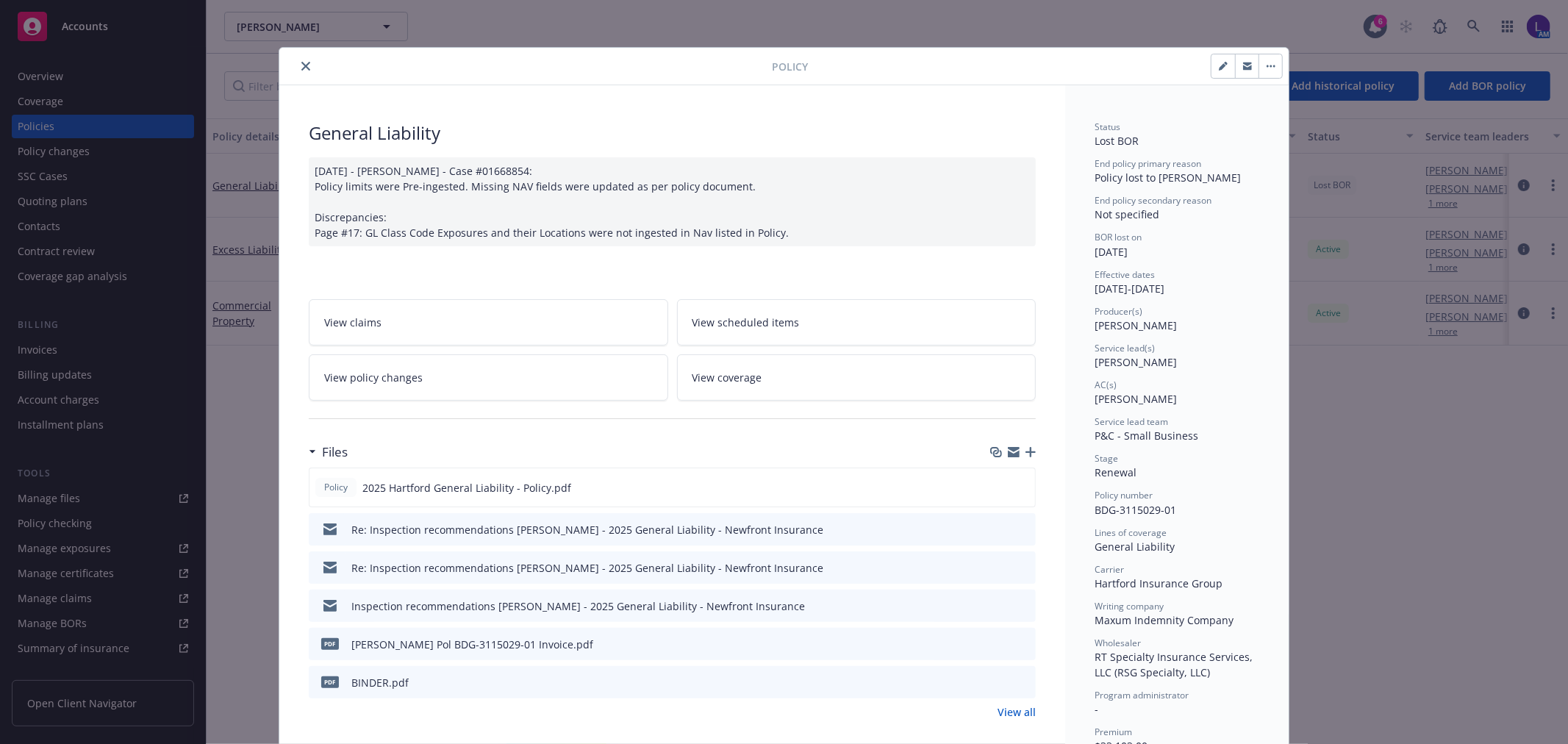
click at [290, 63] on div at bounding box center [529, 66] width 487 height 18
click at [302, 68] on icon "close" at bounding box center [305, 65] width 9 height 9
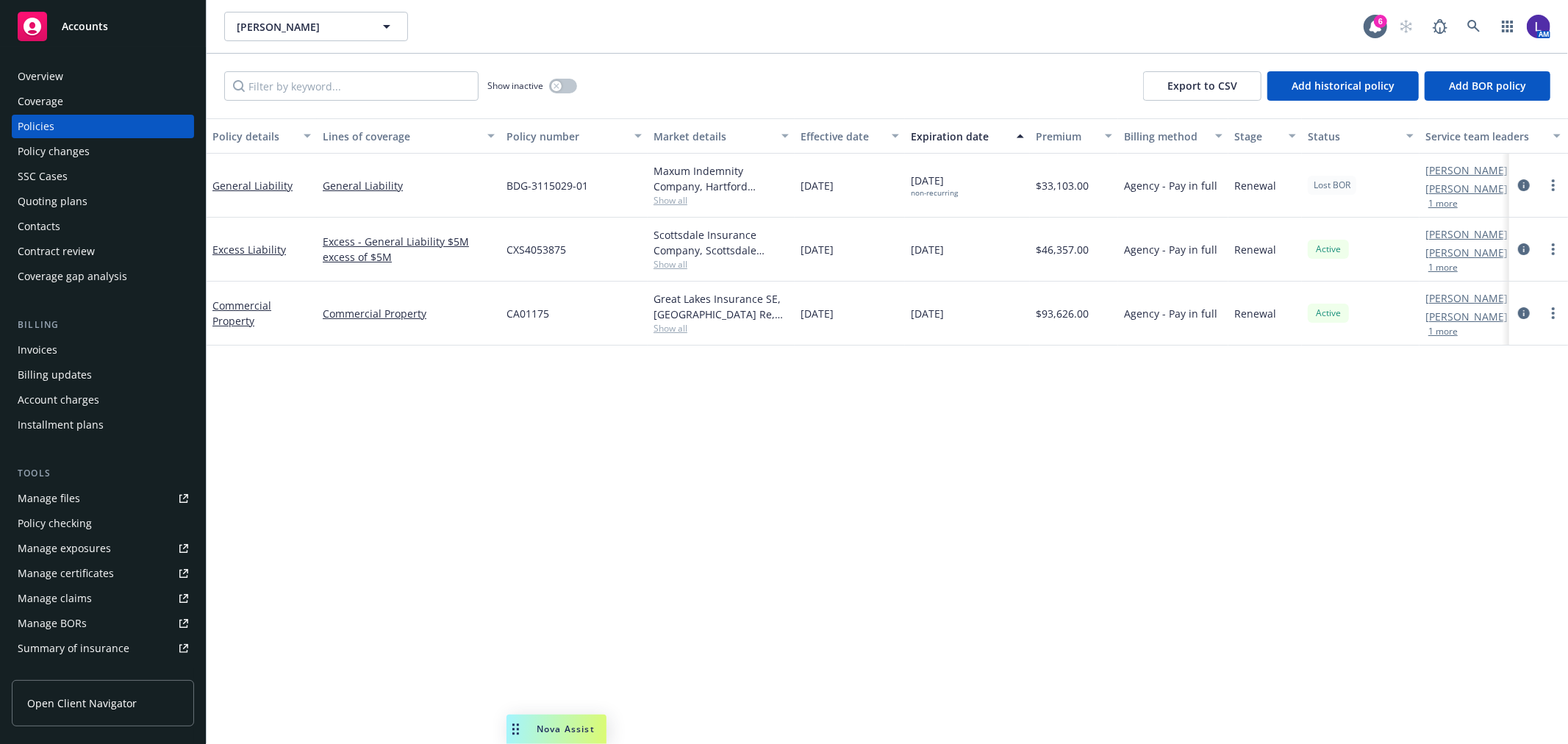
click at [1523, 246] on icon "circleInformation" at bounding box center [1523, 249] width 12 height 12
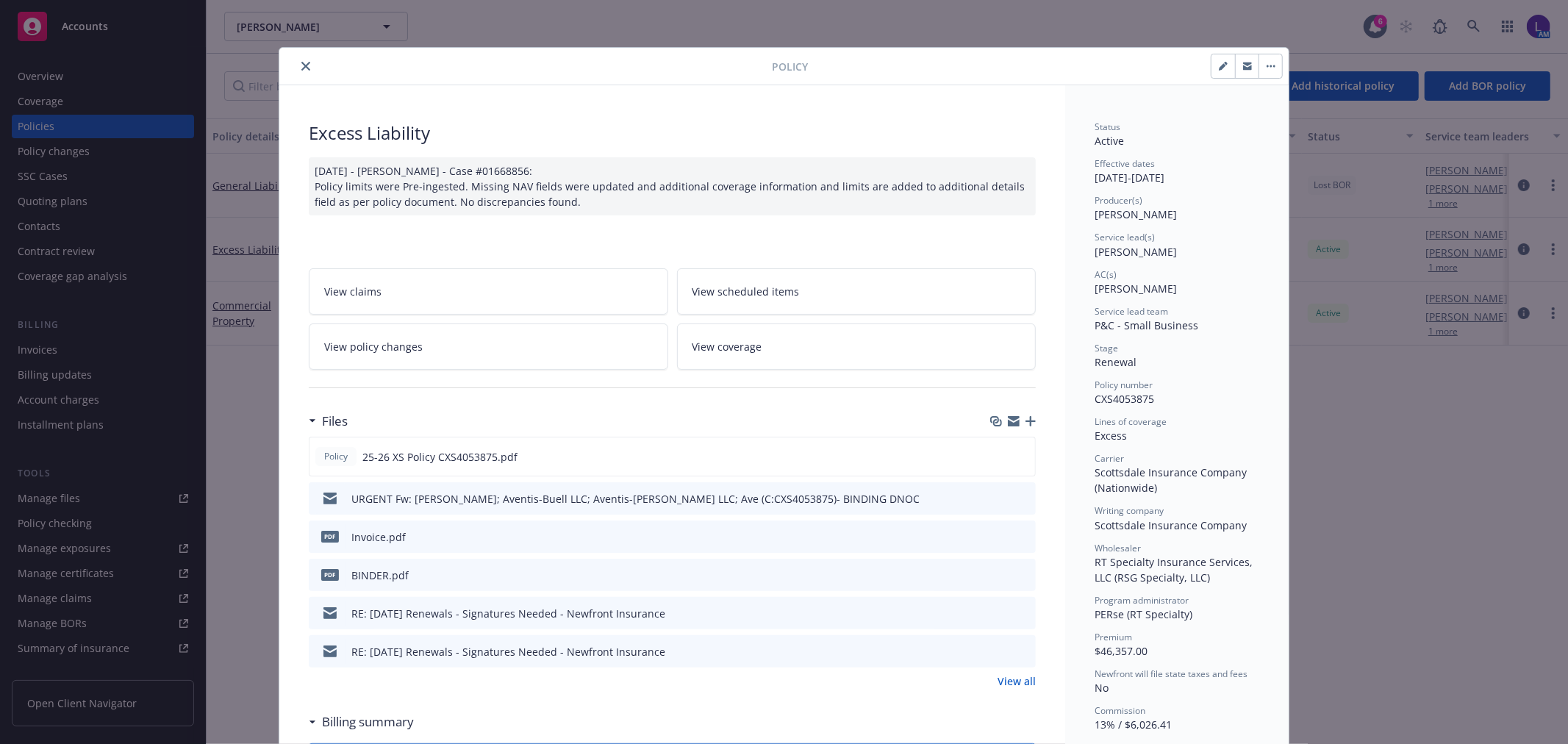
click at [304, 63] on button "close" at bounding box center [305, 66] width 18 height 18
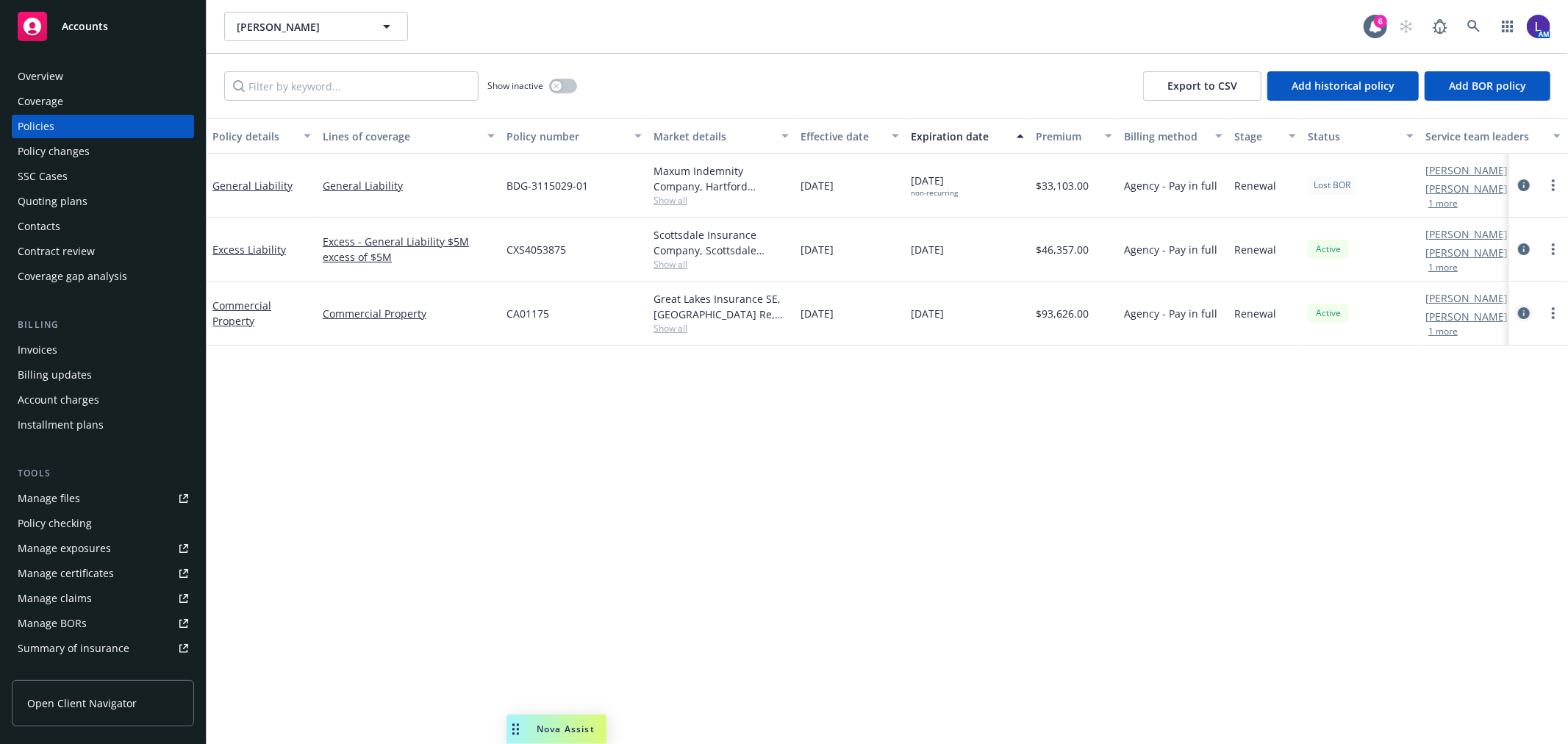
click at [1520, 312] on icon "circleInformation" at bounding box center [1523, 313] width 12 height 12
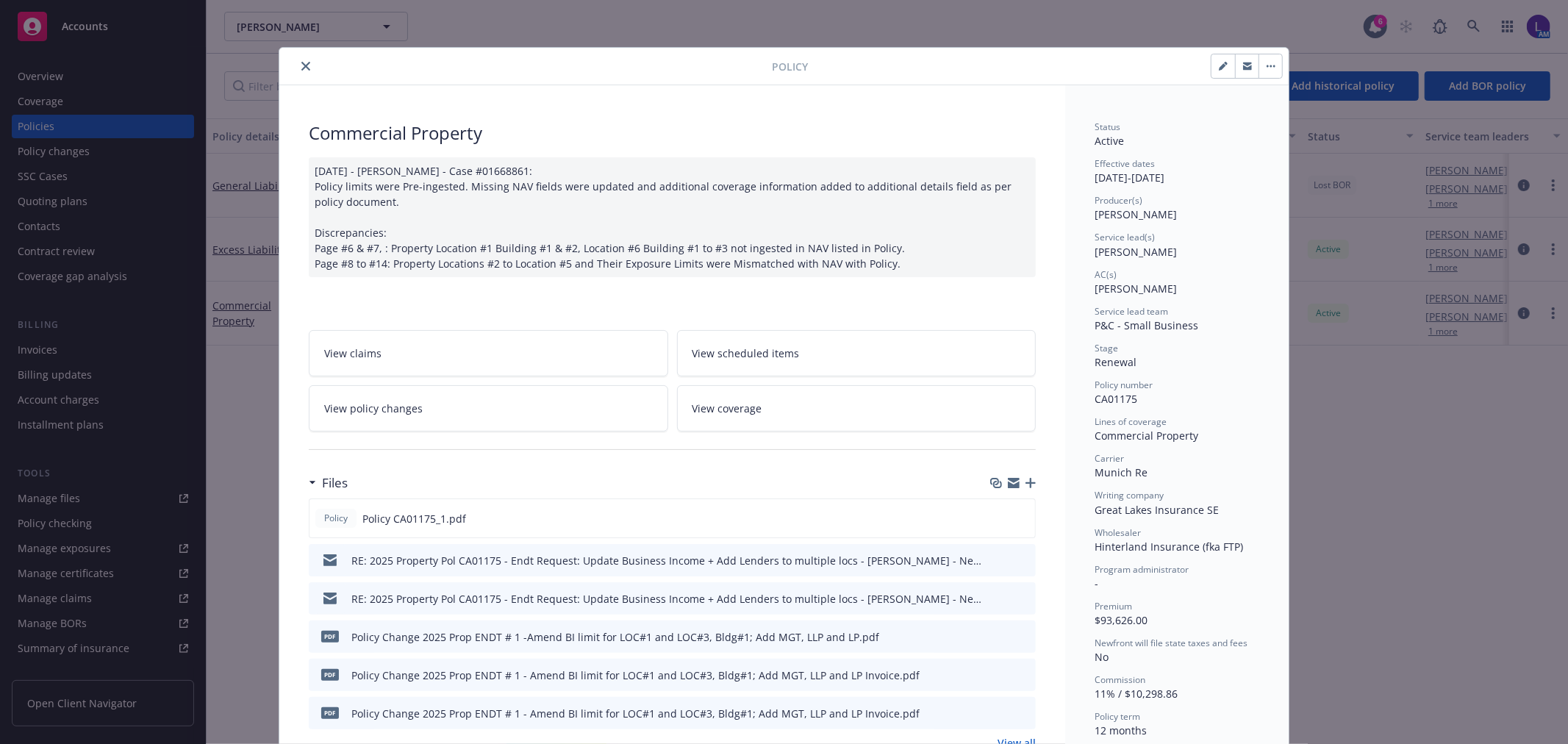
click at [302, 64] on icon "close" at bounding box center [305, 65] width 9 height 9
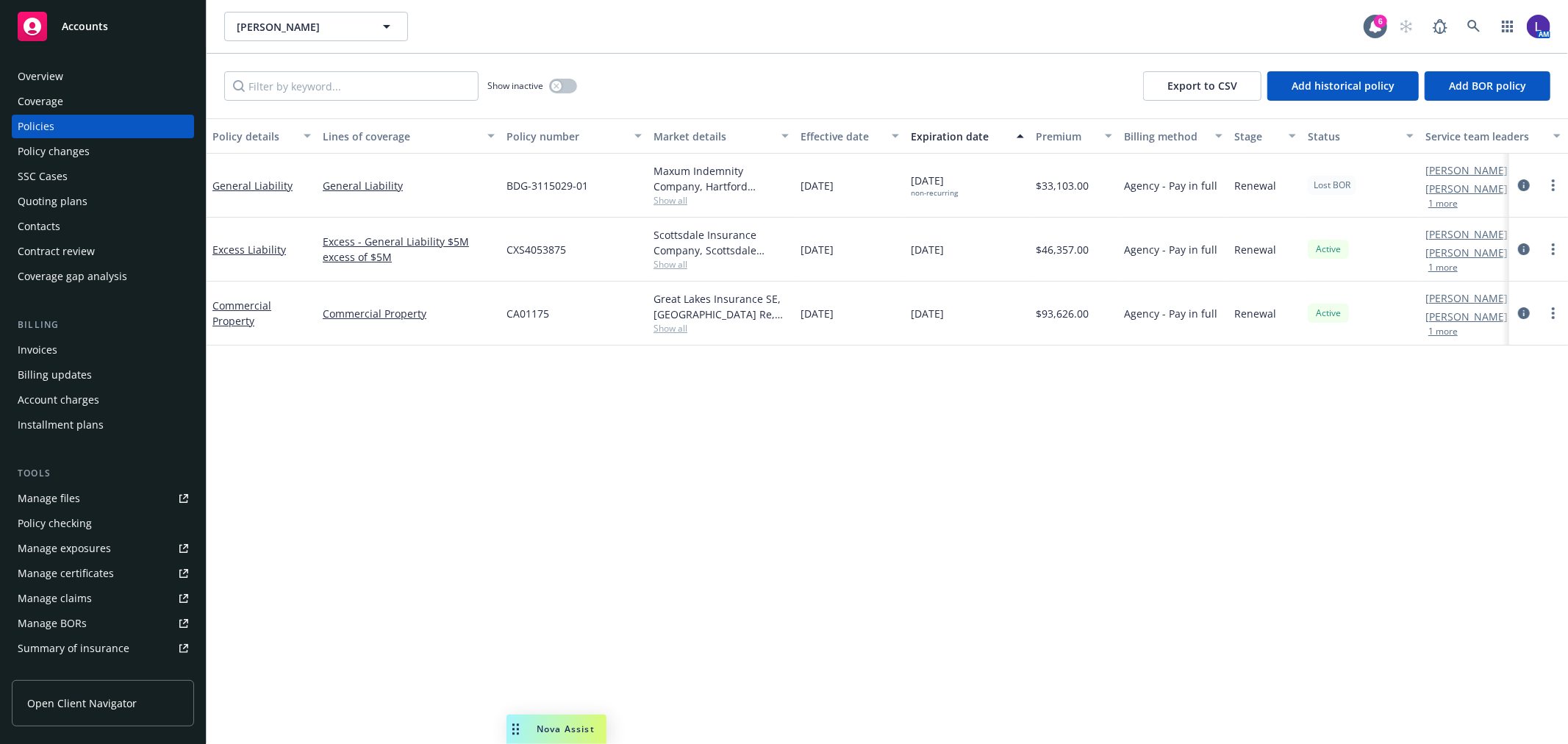
click at [25, 76] on div "Overview" at bounding box center [41, 76] width 46 height 24
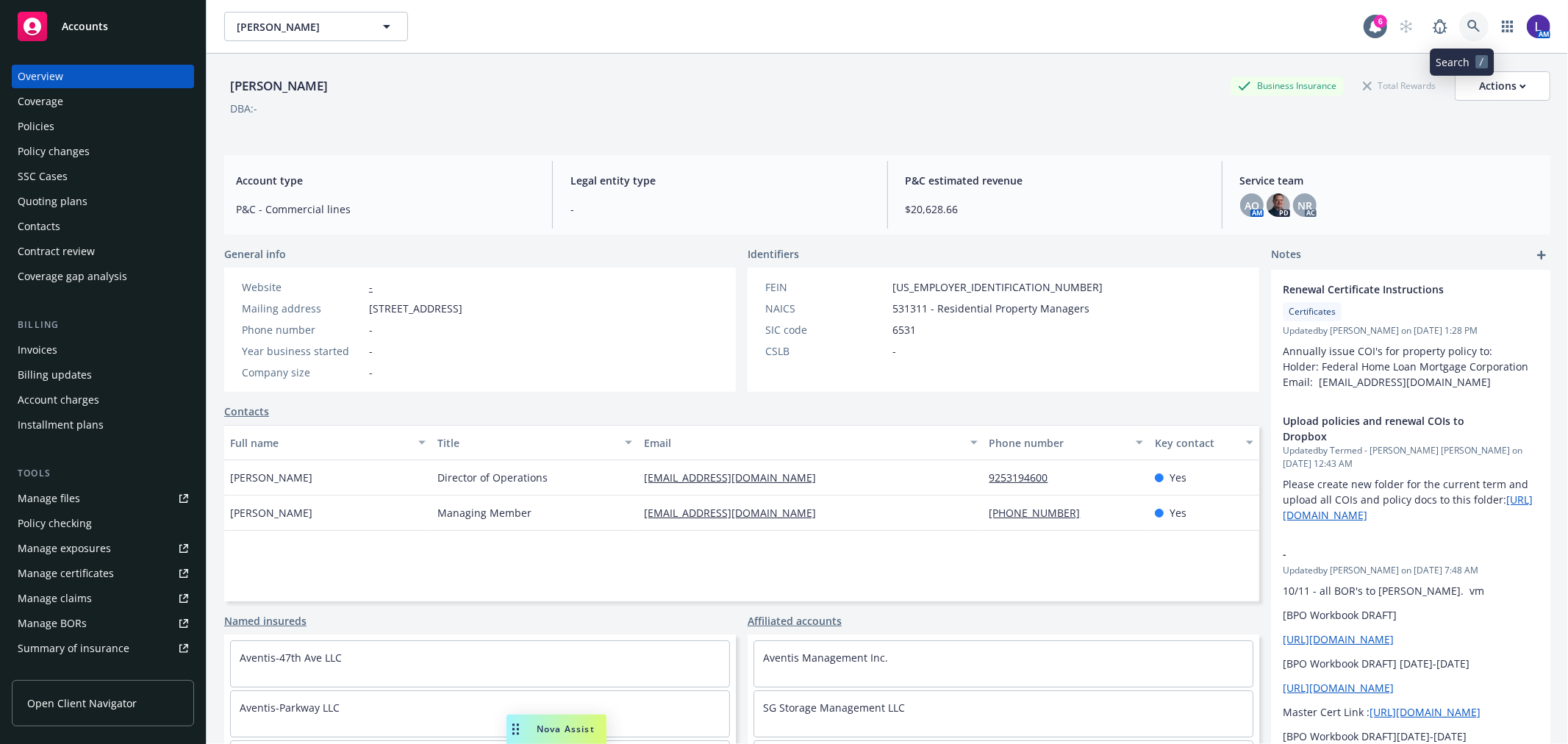
click at [1467, 32] on icon at bounding box center [1473, 26] width 13 height 13
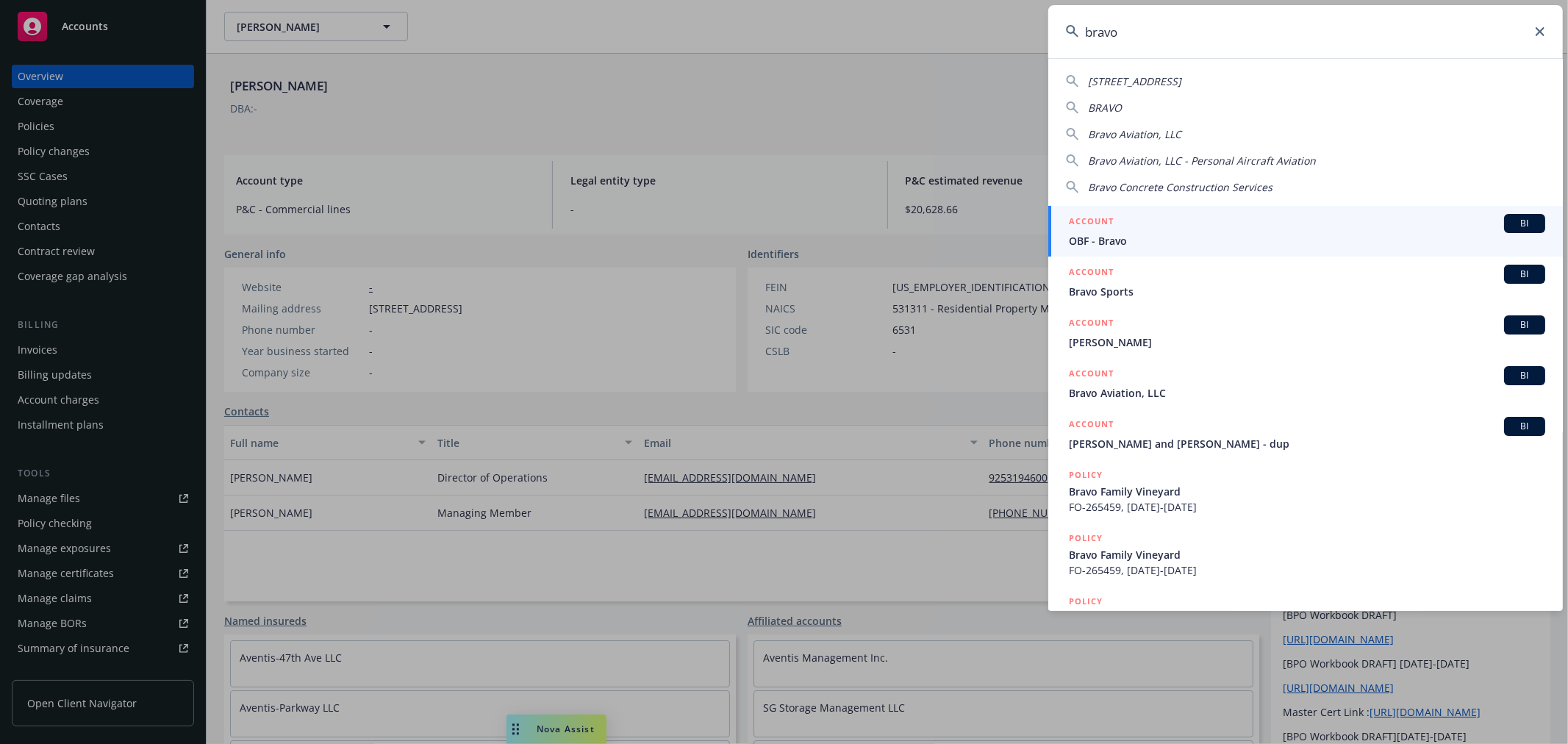
drag, startPoint x: 1141, startPoint y: 30, endPoint x: 991, endPoint y: 16, distance: 150.7
click at [991, 16] on div "bravo [GEOGRAPHIC_DATA]-5823 BRAVO Bravo Aviation, LLC Bravo Aviation, LLC - Pe…" at bounding box center [784, 372] width 1568 height 744
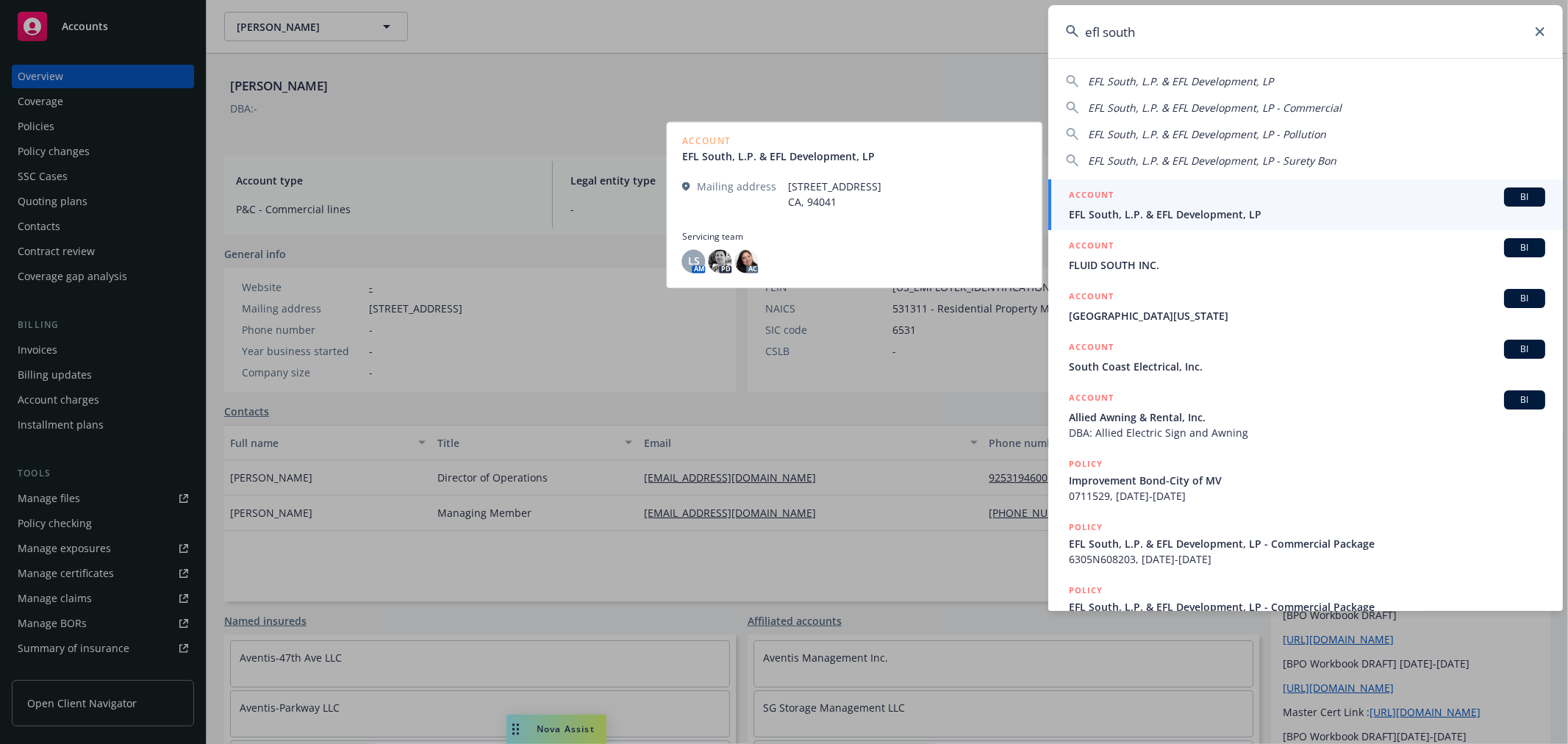
type input "efl south"
click at [1170, 207] on span "EFL South, L.P. & EFL Development, LP" at bounding box center [1307, 214] width 476 height 16
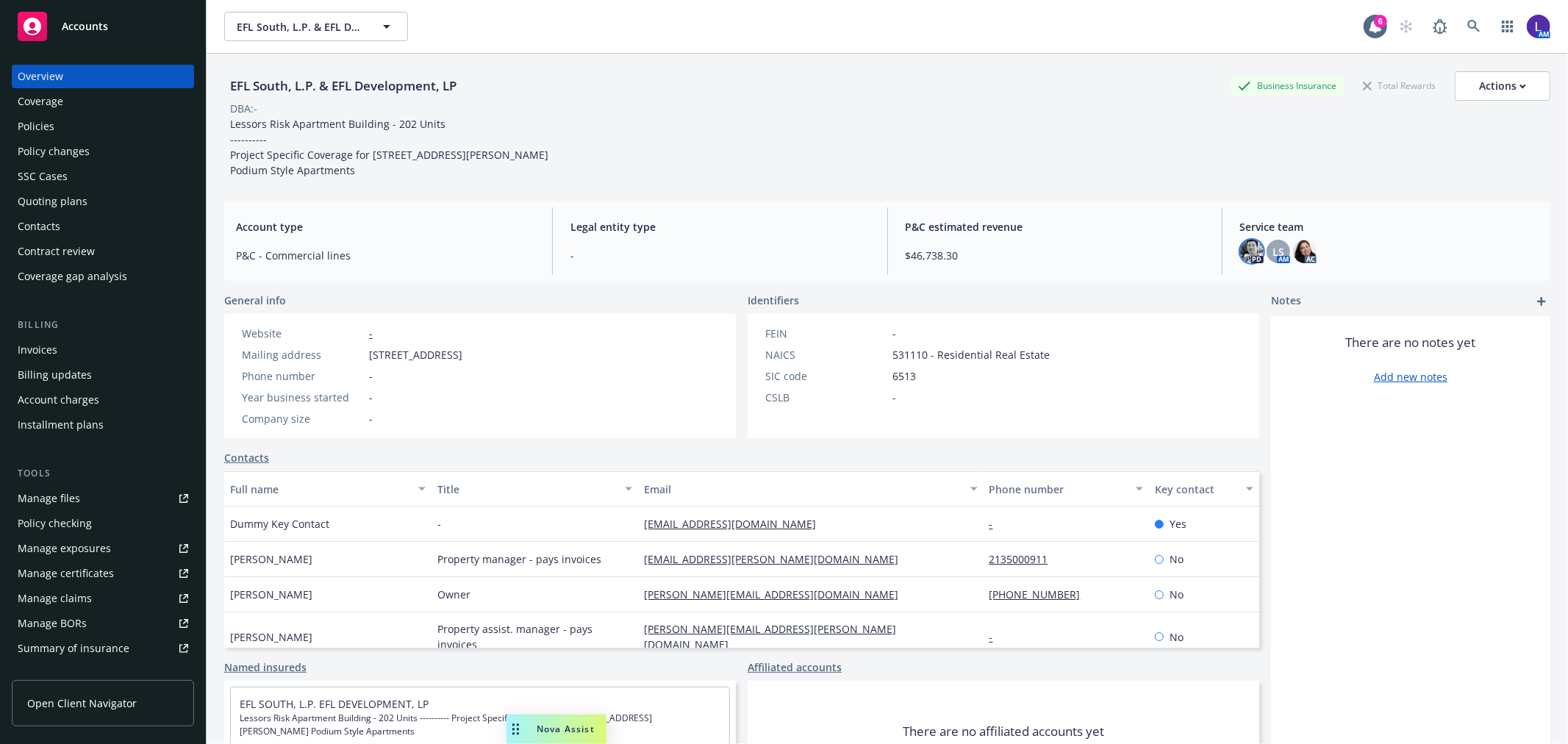
click at [1242, 254] on img at bounding box center [1252, 252] width 24 height 24
